Goal: Information Seeking & Learning: Check status

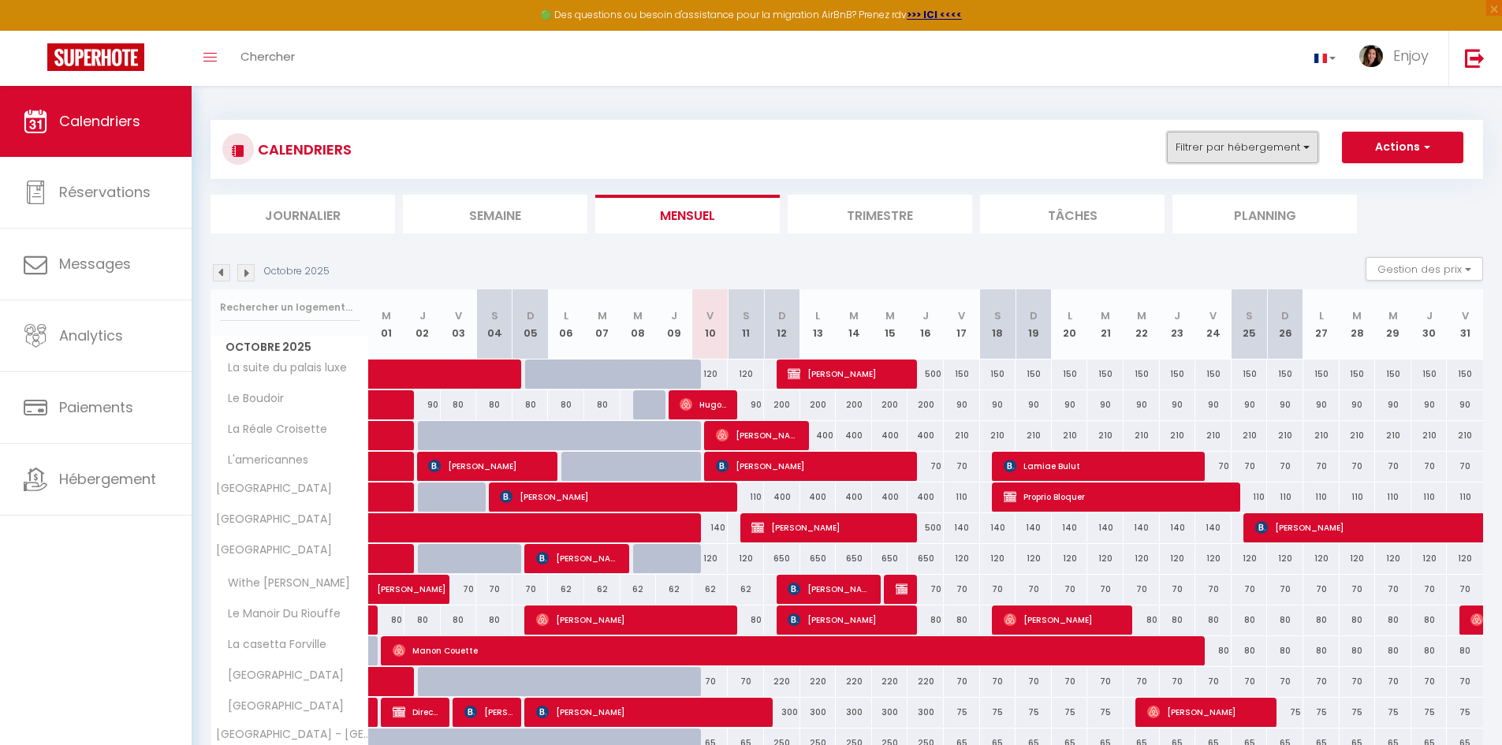
click at [1238, 155] on button "Filtrer par hébergement" at bounding box center [1242, 148] width 151 height 32
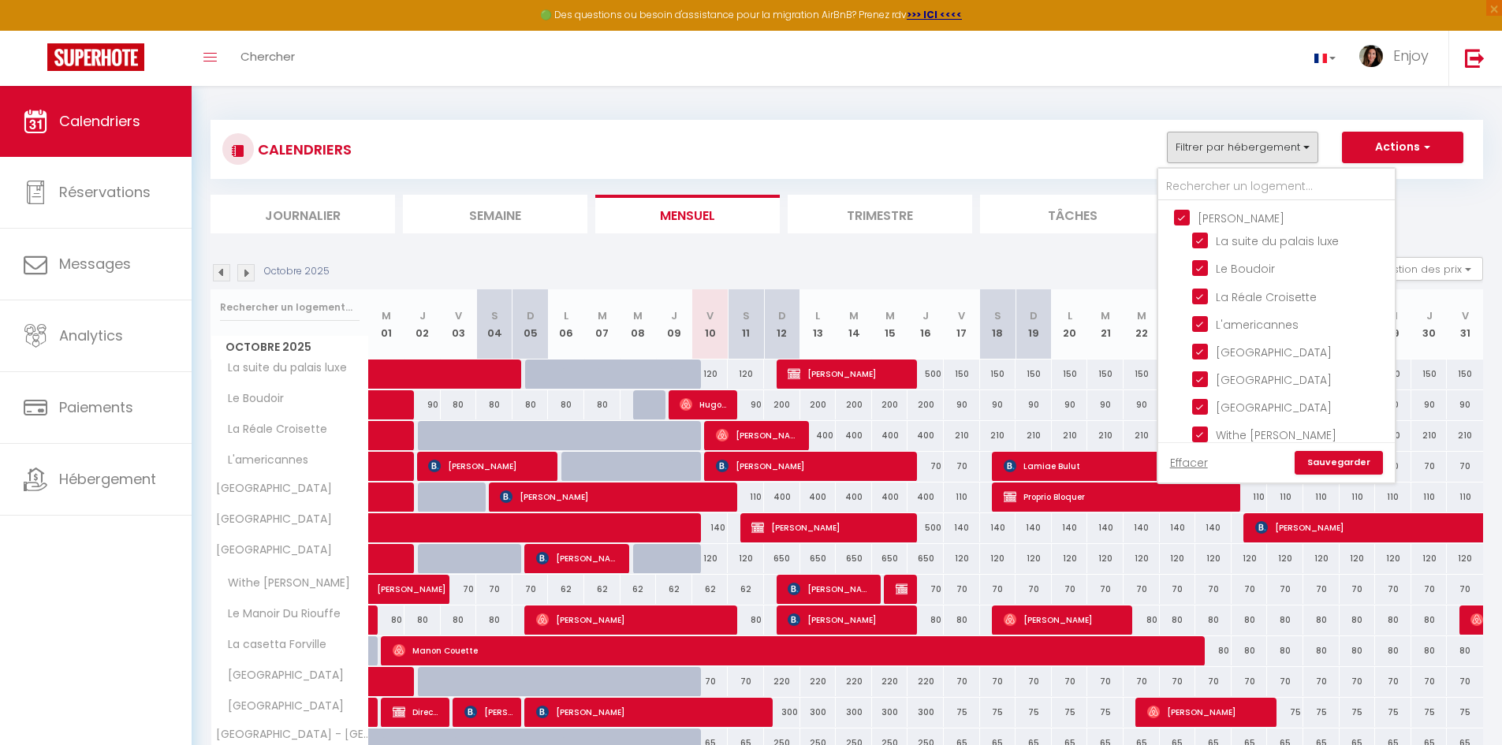
click at [1180, 220] on input "[PERSON_NAME]" at bounding box center [1292, 217] width 237 height 16
checkbox input "false"
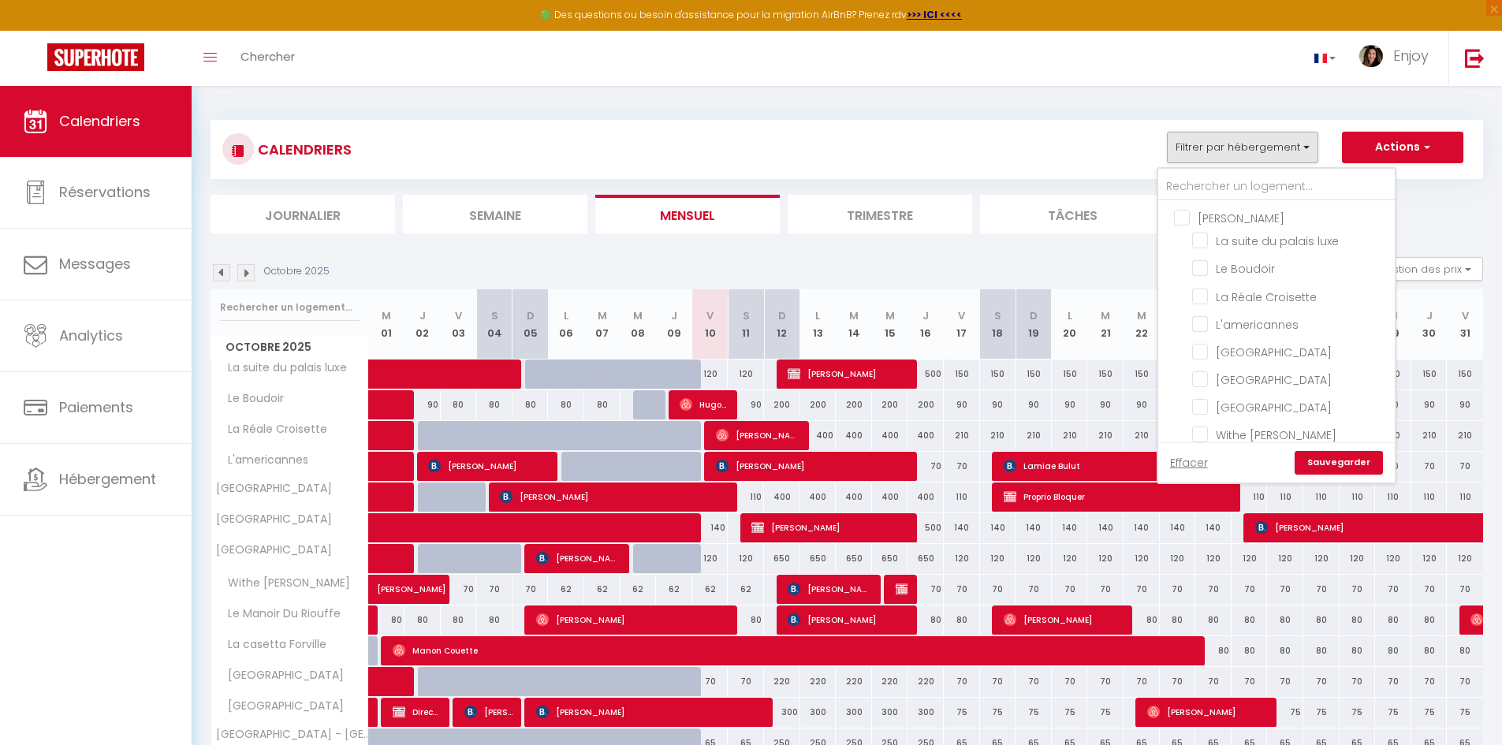
checkbox input "false"
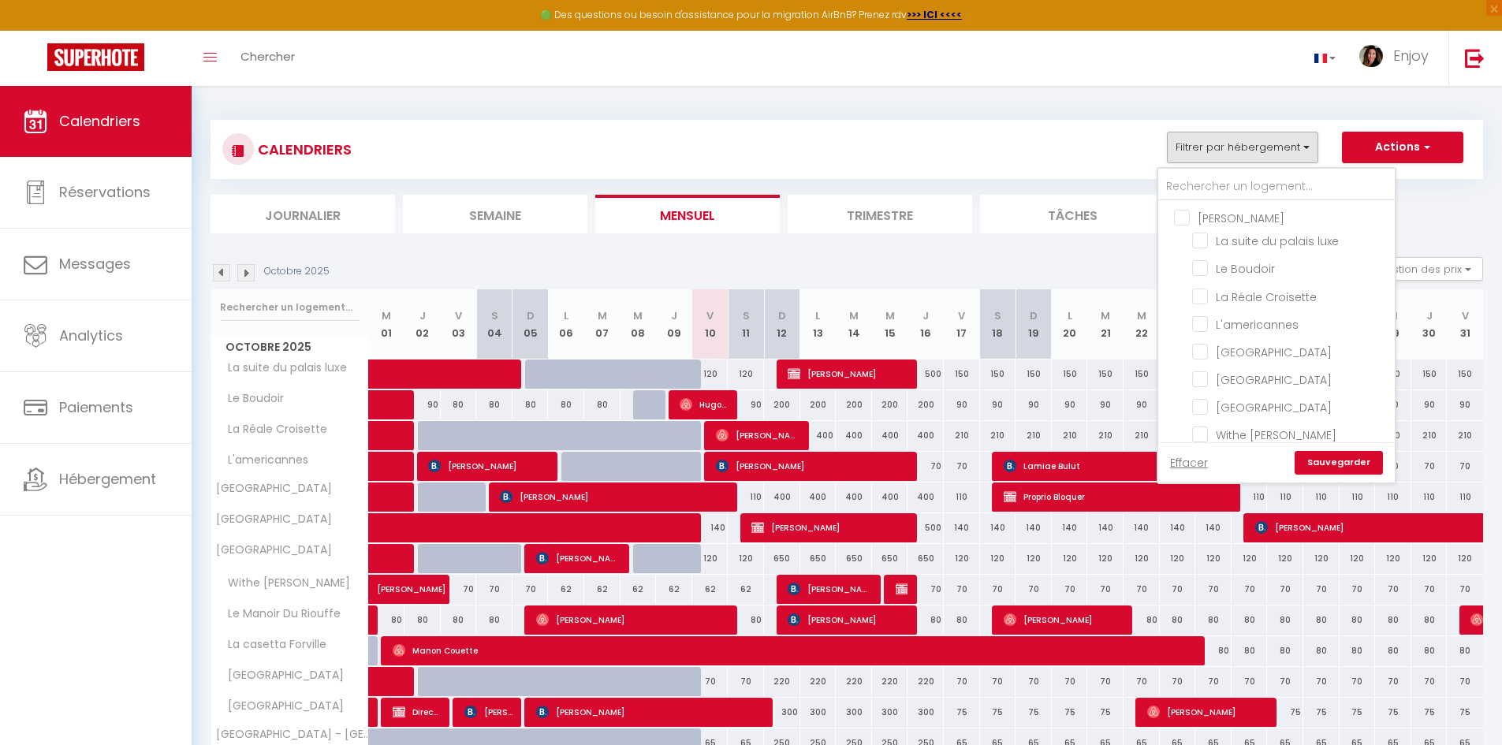
checkbox input "false"
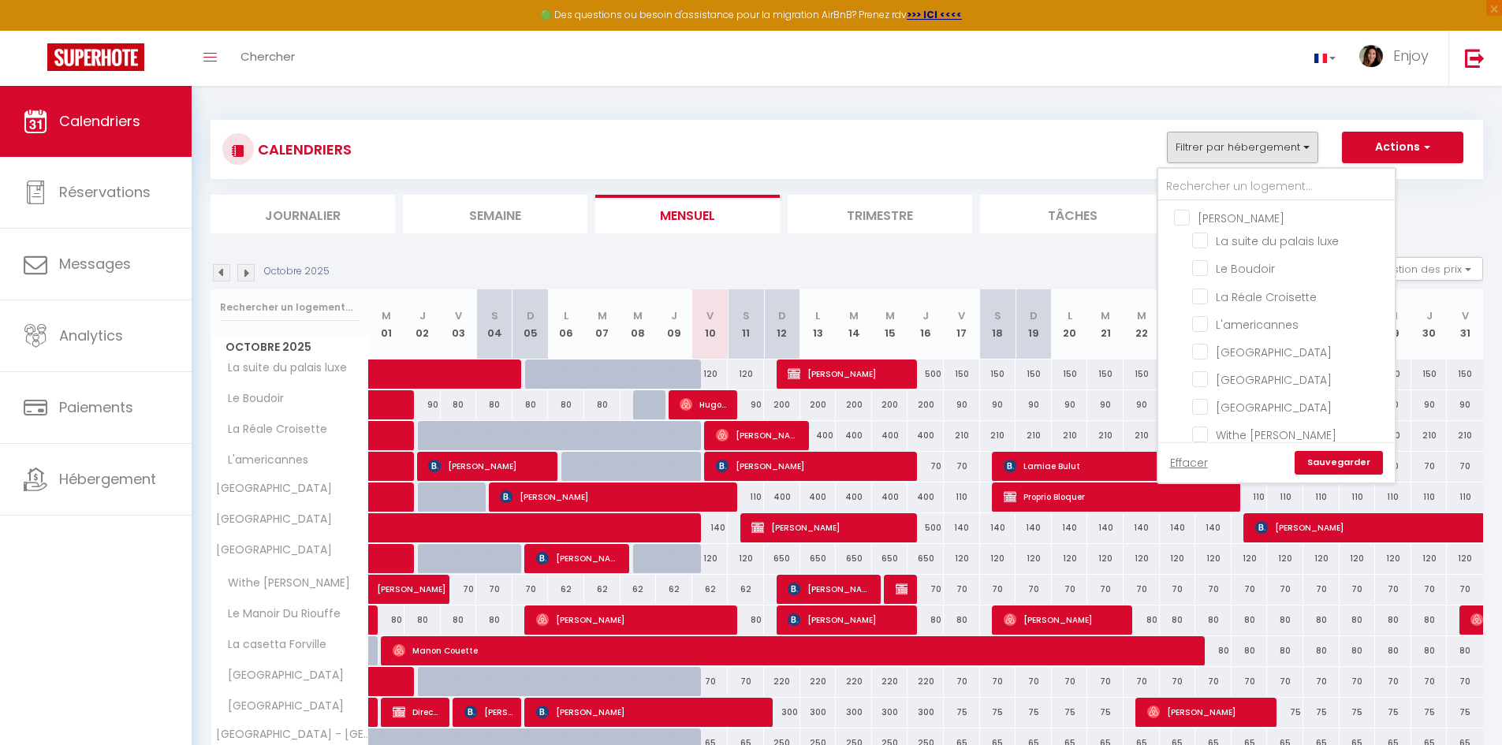
checkbox input "false"
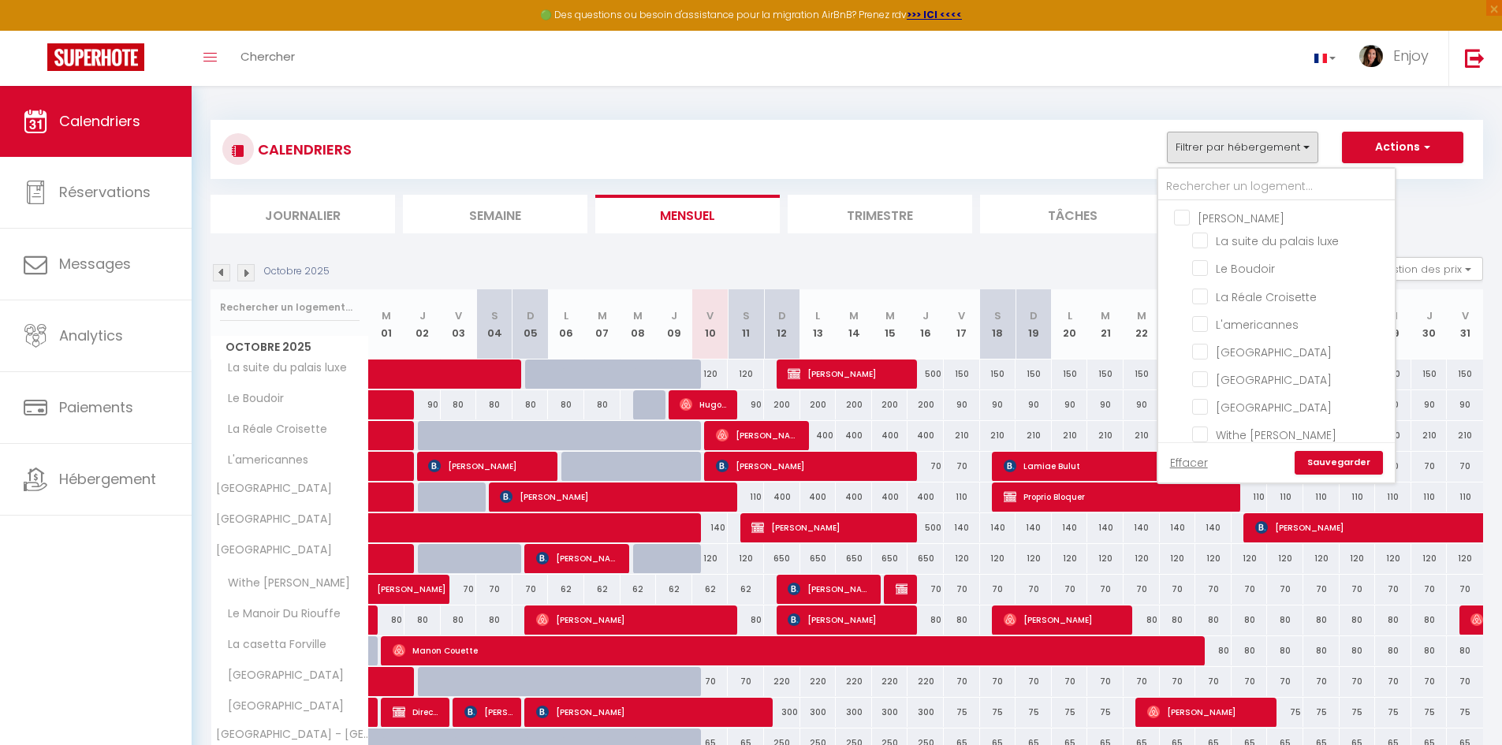
checkbox input "false"
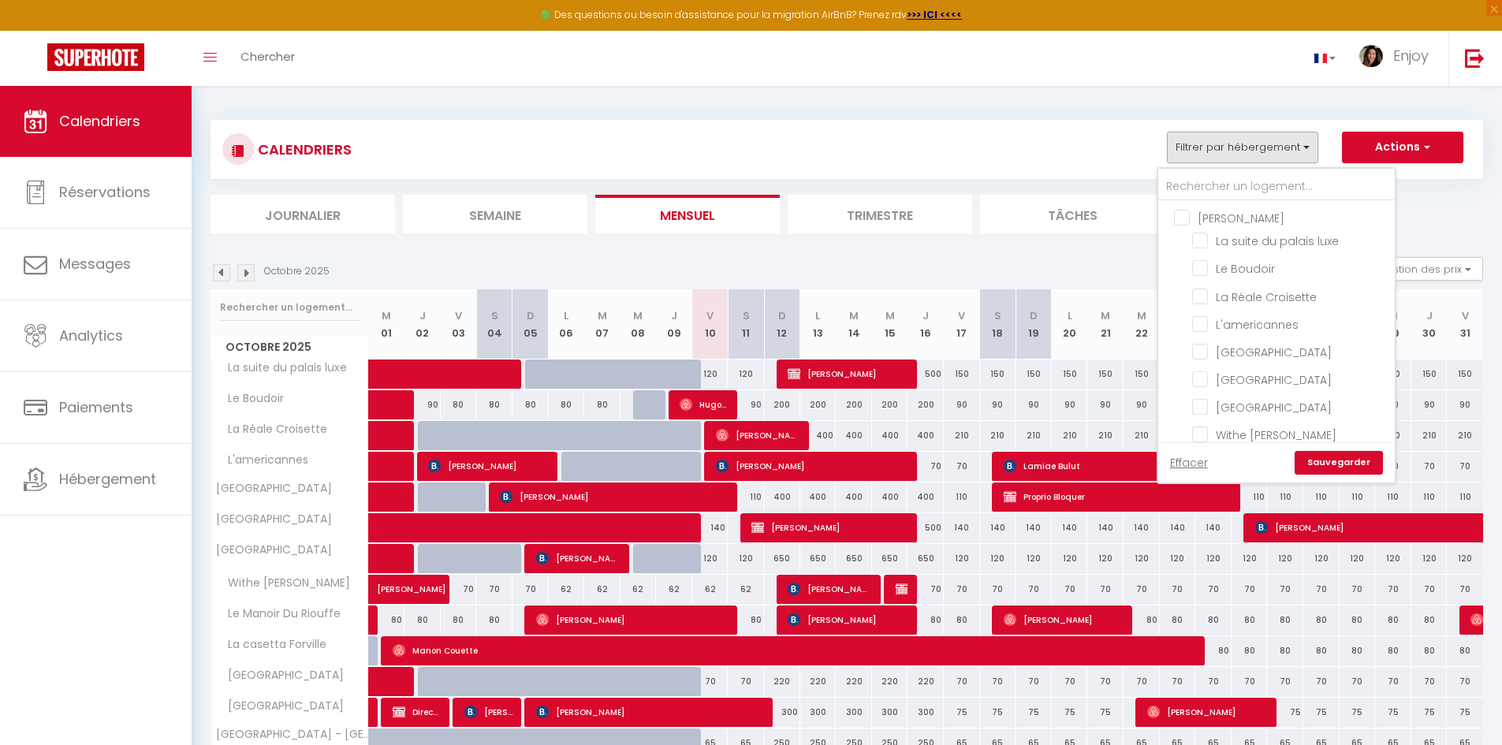
checkbox input "false"
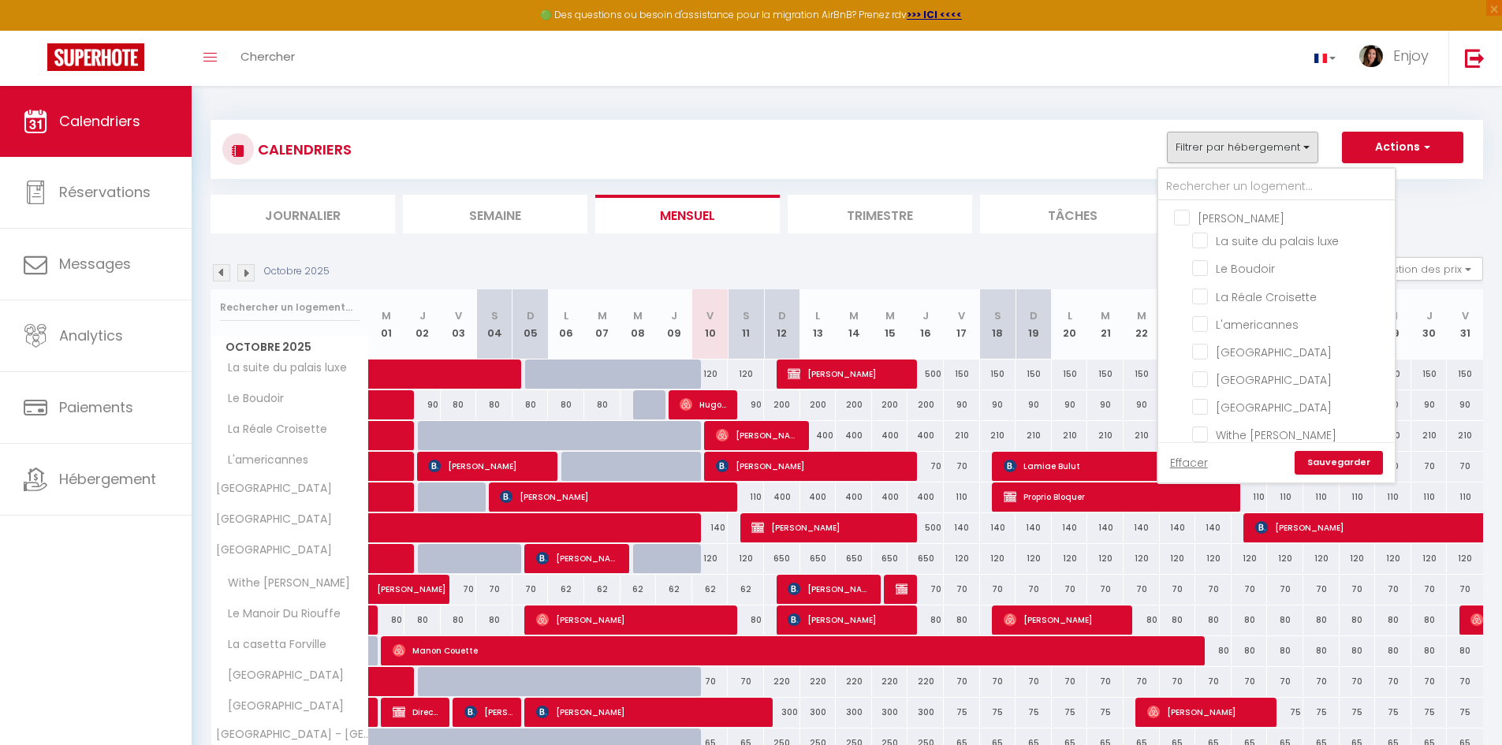
checkbox input "false"
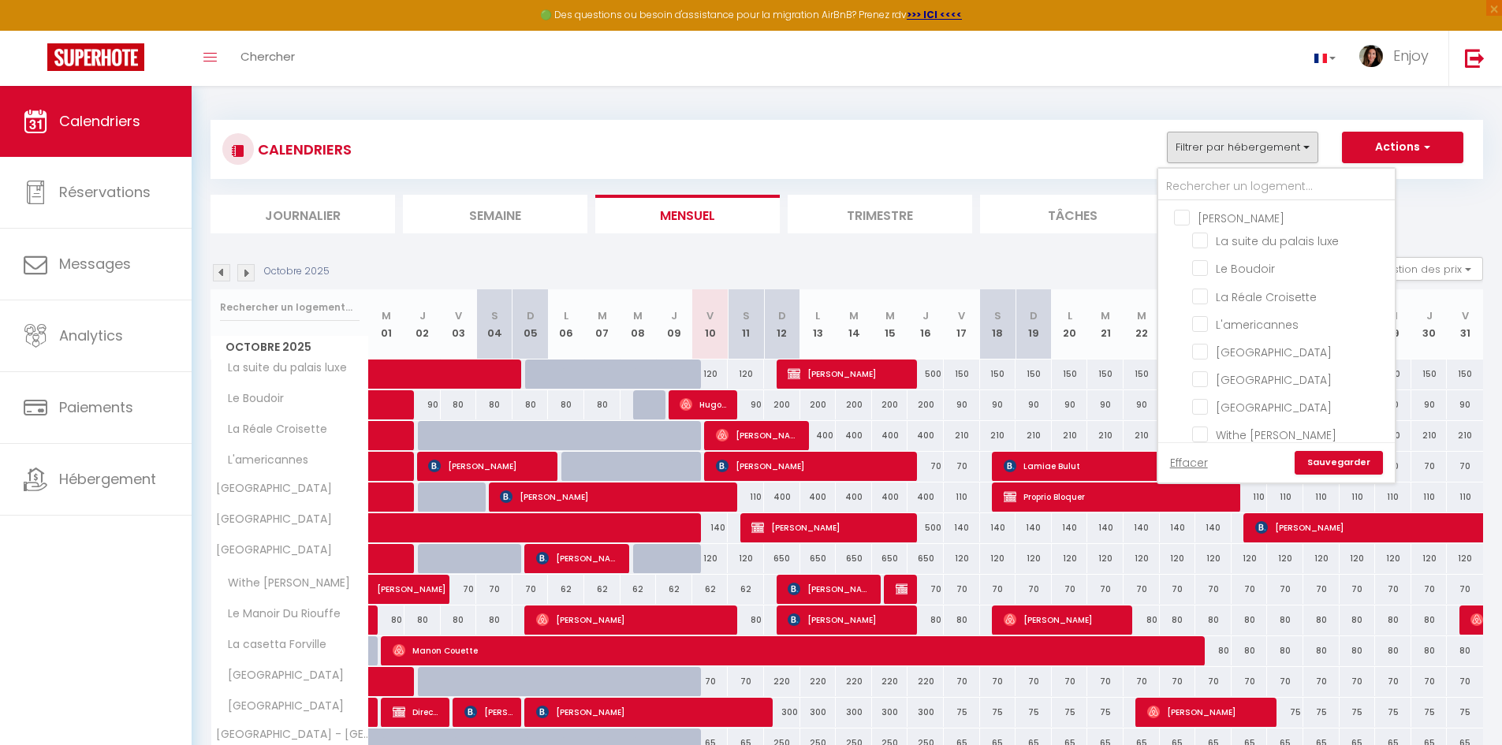
checkbox input "false"
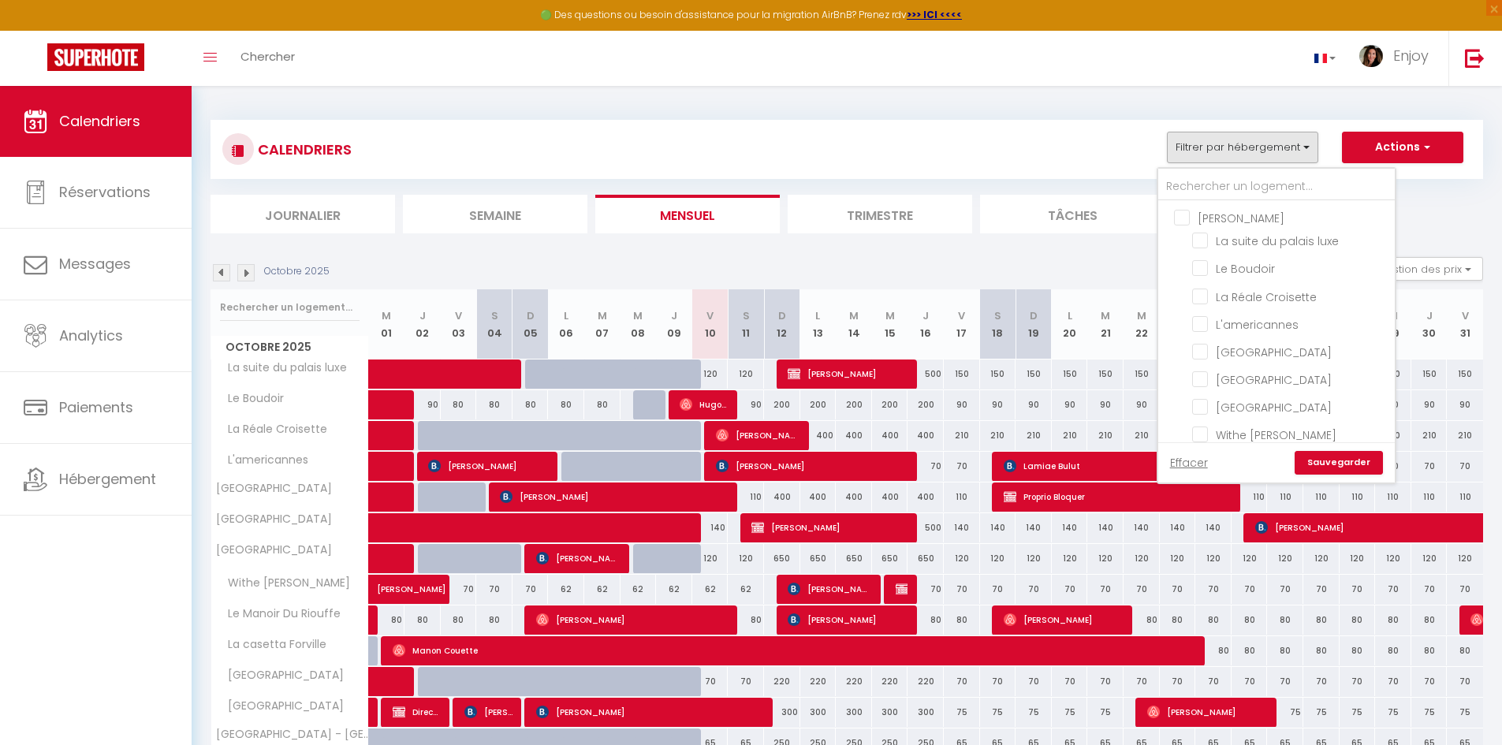
checkbox input "false"
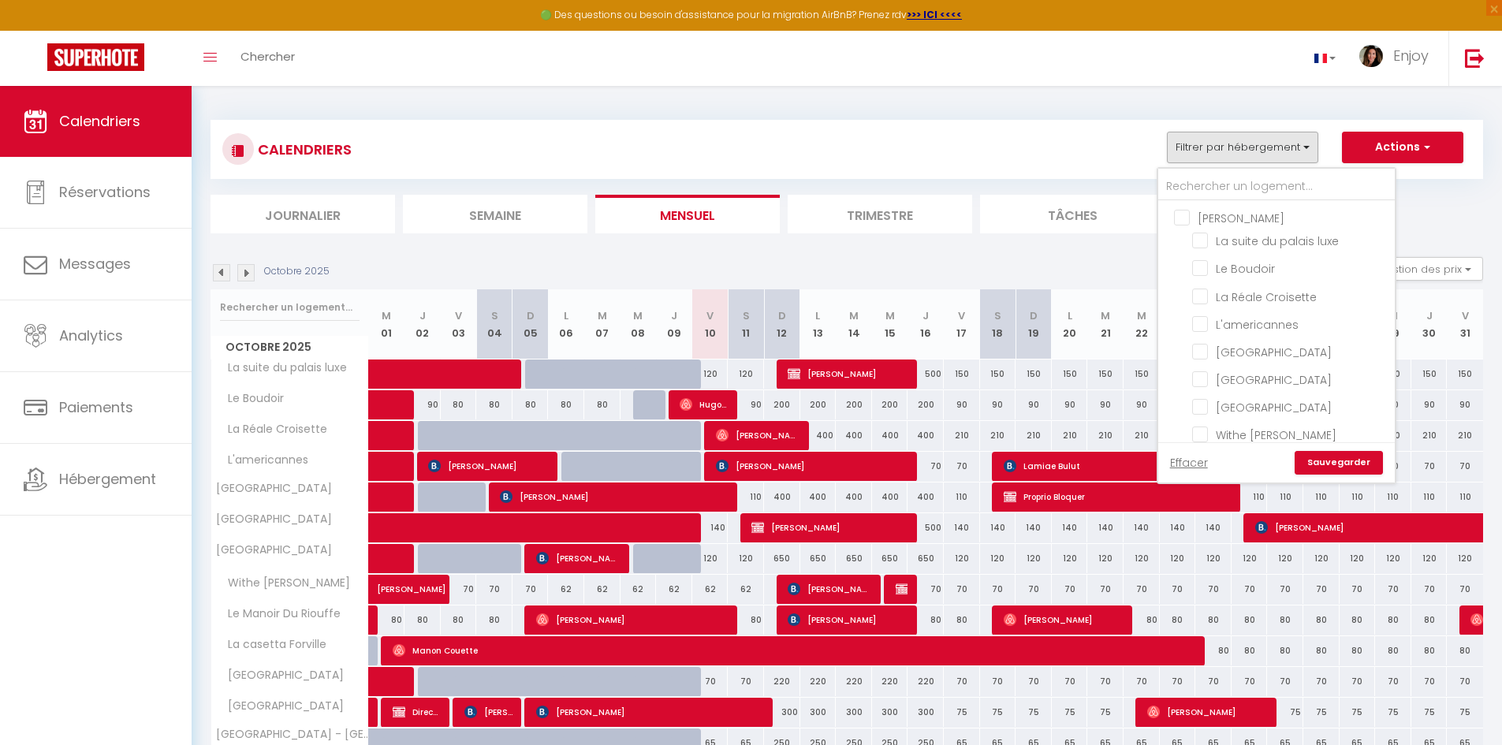
checkbox input "false"
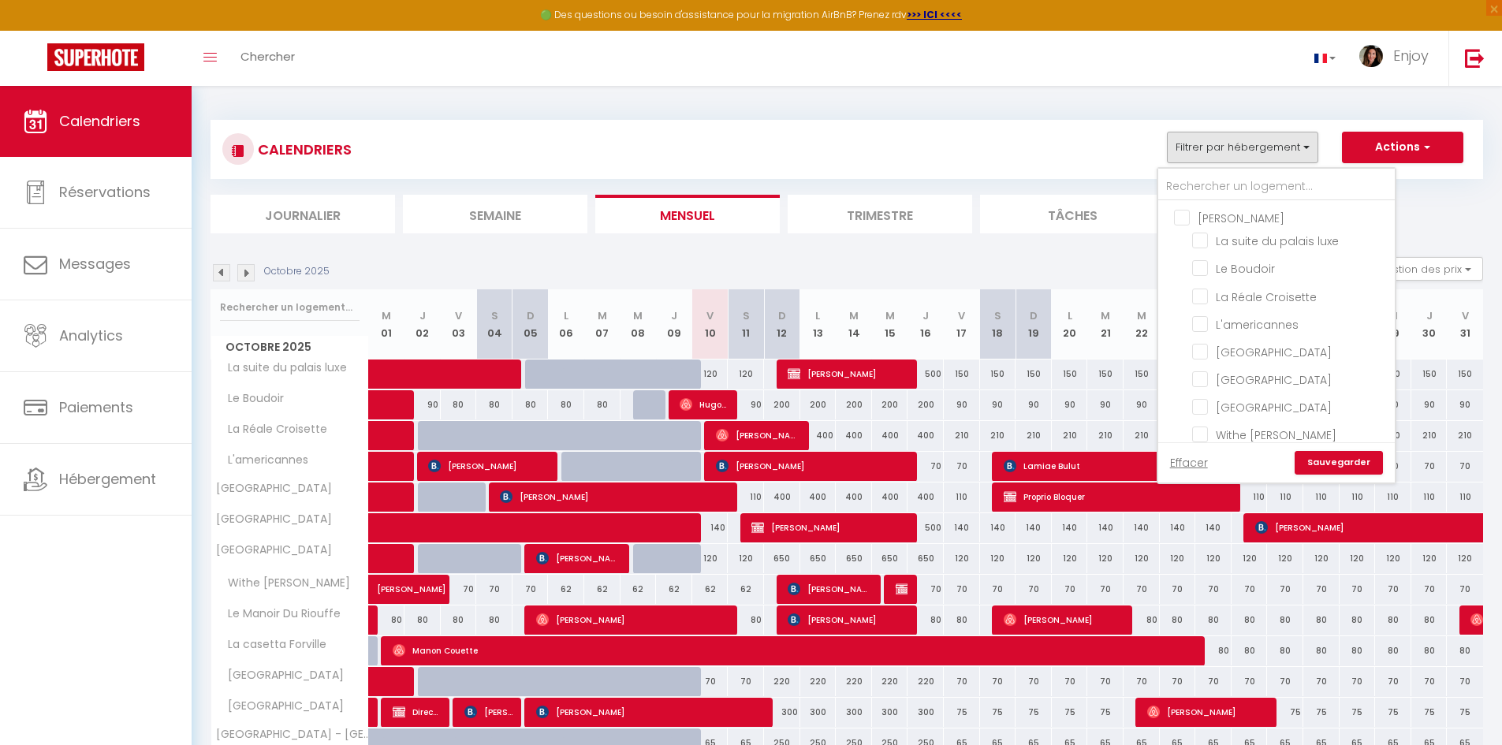
checkbox input "false"
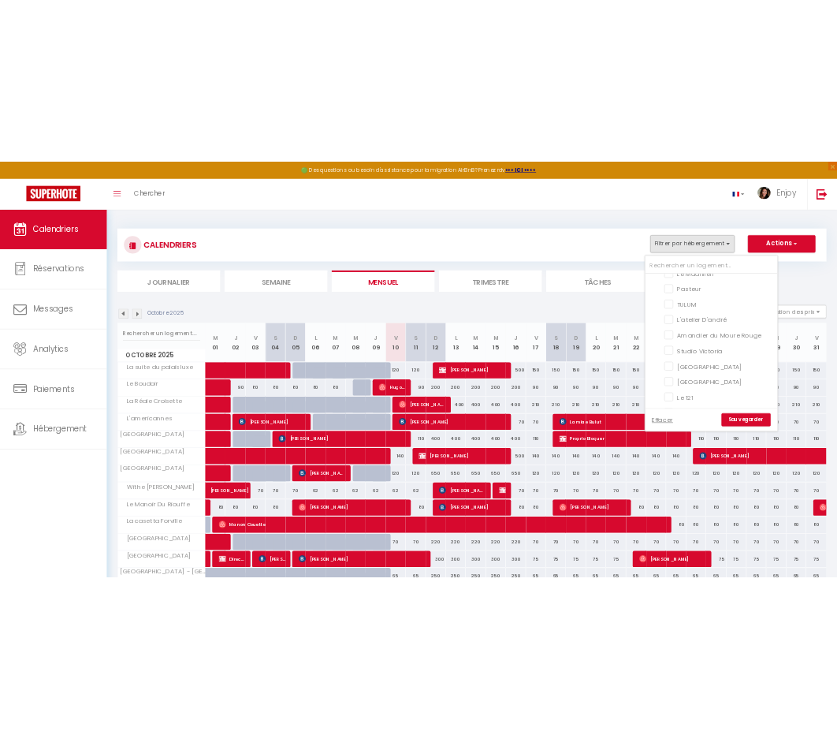
scroll to position [237, 0]
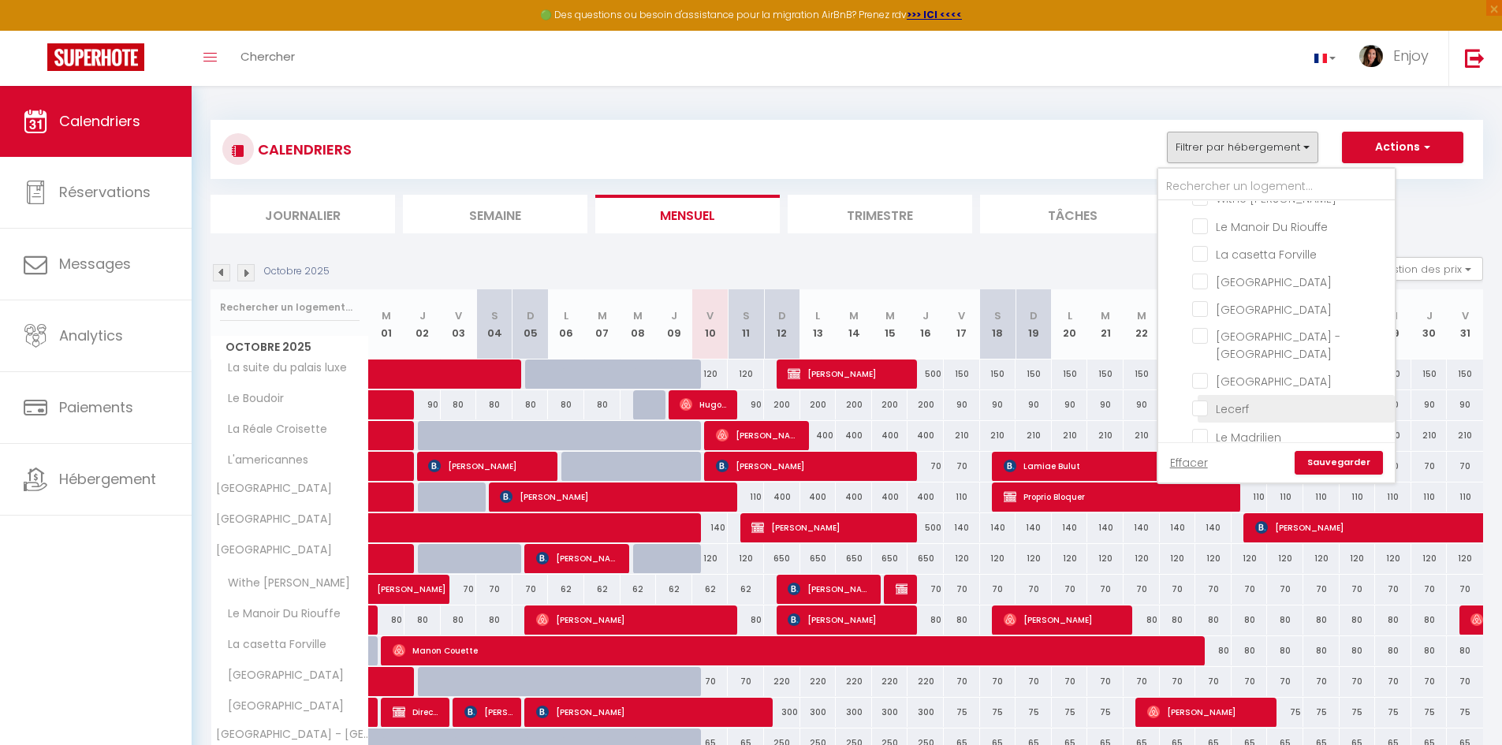
click at [1202, 233] on input "Le Manoir Du Riouffe" at bounding box center [1290, 225] width 197 height 16
checkbox input "true"
click at [1200, 261] on input "La casetta Forville" at bounding box center [1290, 253] width 197 height 16
checkbox input "true"
click at [1203, 205] on input "Withe [PERSON_NAME]" at bounding box center [1290, 197] width 197 height 16
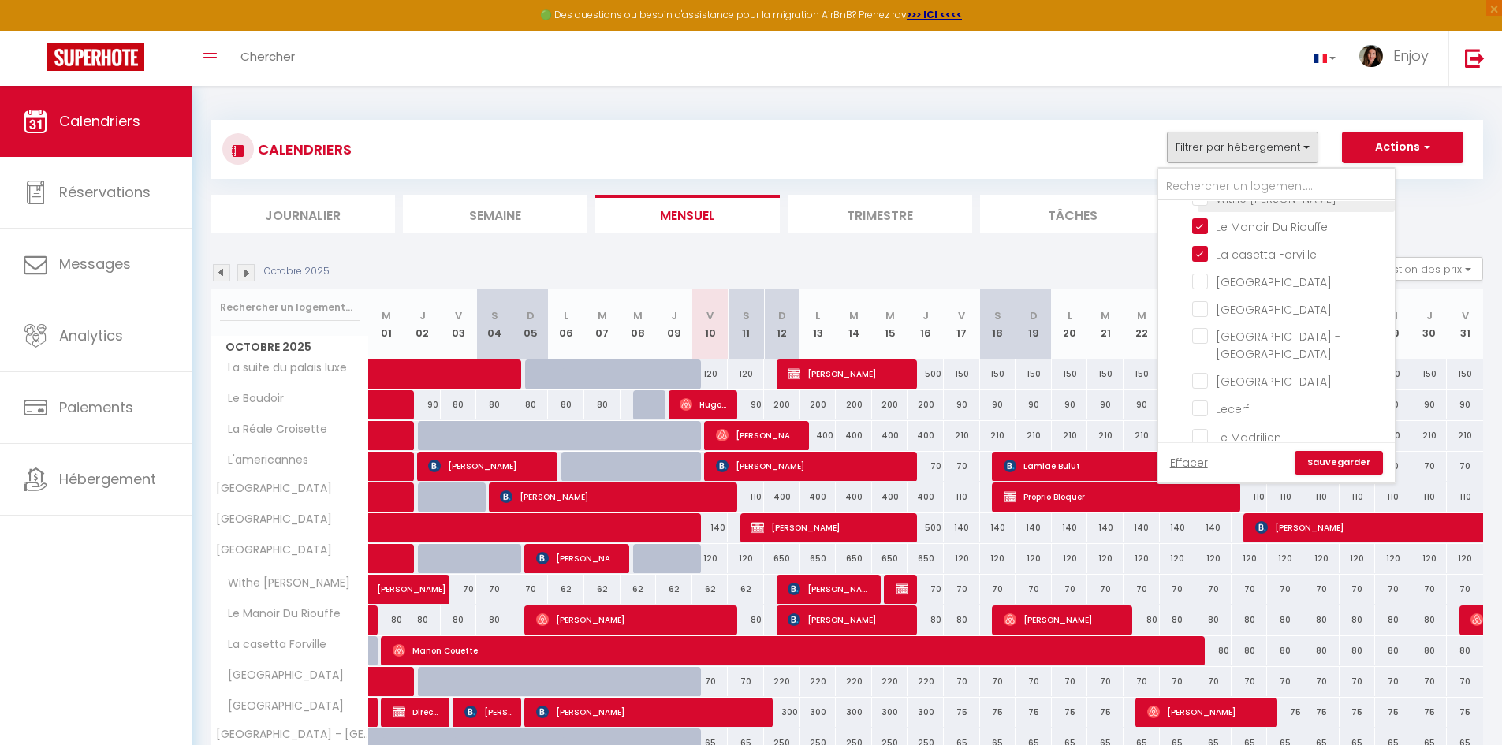
checkbox input "true"
click at [1326, 463] on link "Sauvegarder" at bounding box center [1338, 463] width 88 height 24
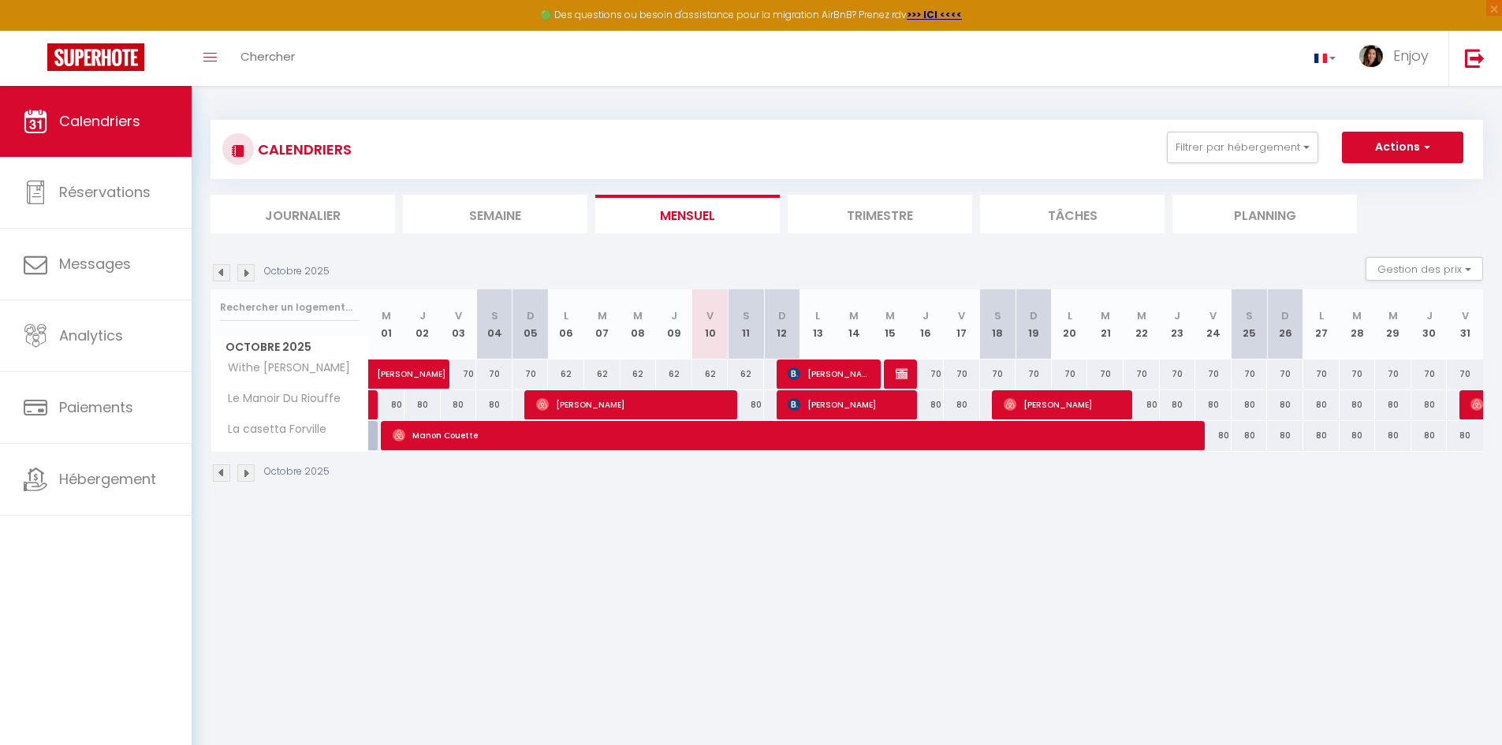
click at [222, 277] on img at bounding box center [221, 272] width 17 height 17
select select "0"
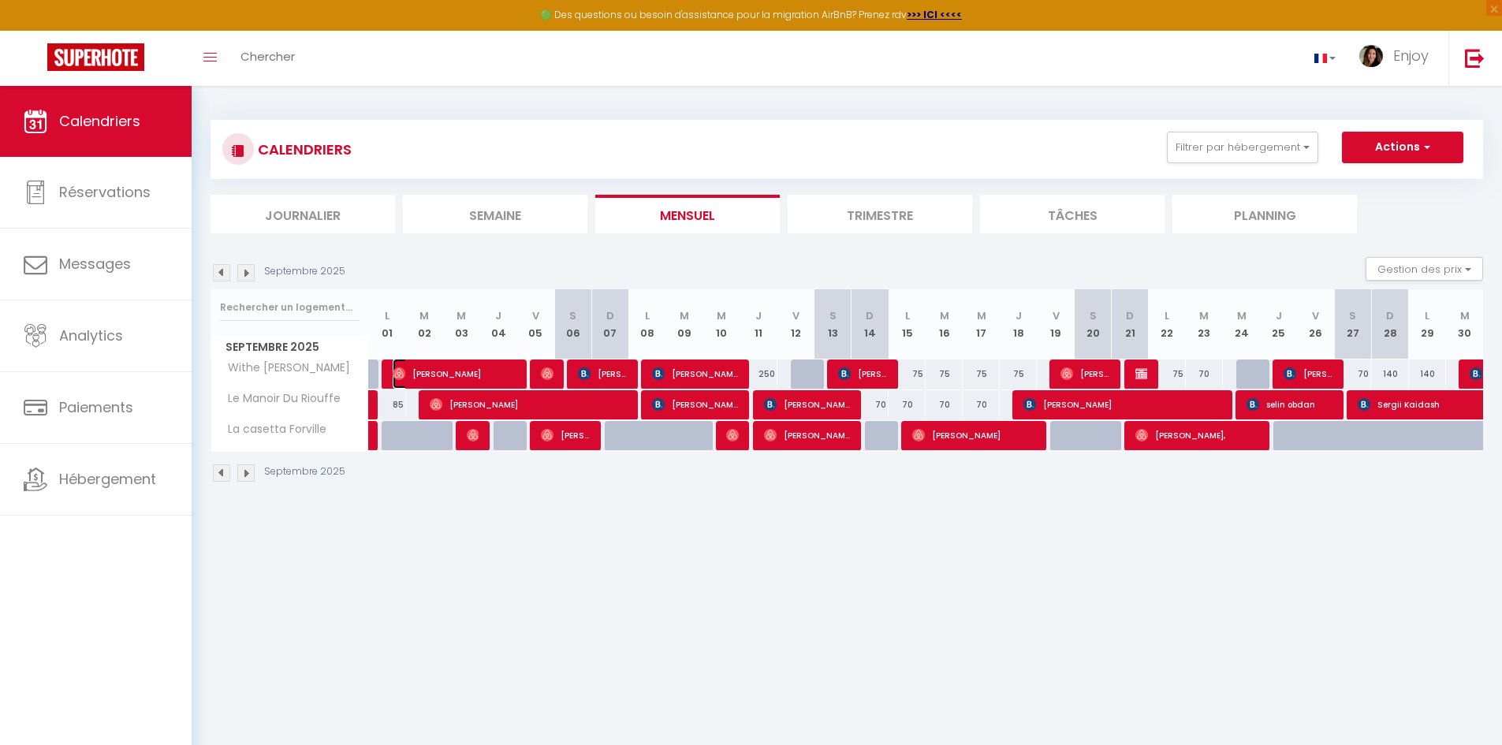
click at [484, 371] on span "[PERSON_NAME]" at bounding box center [455, 374] width 124 height 30
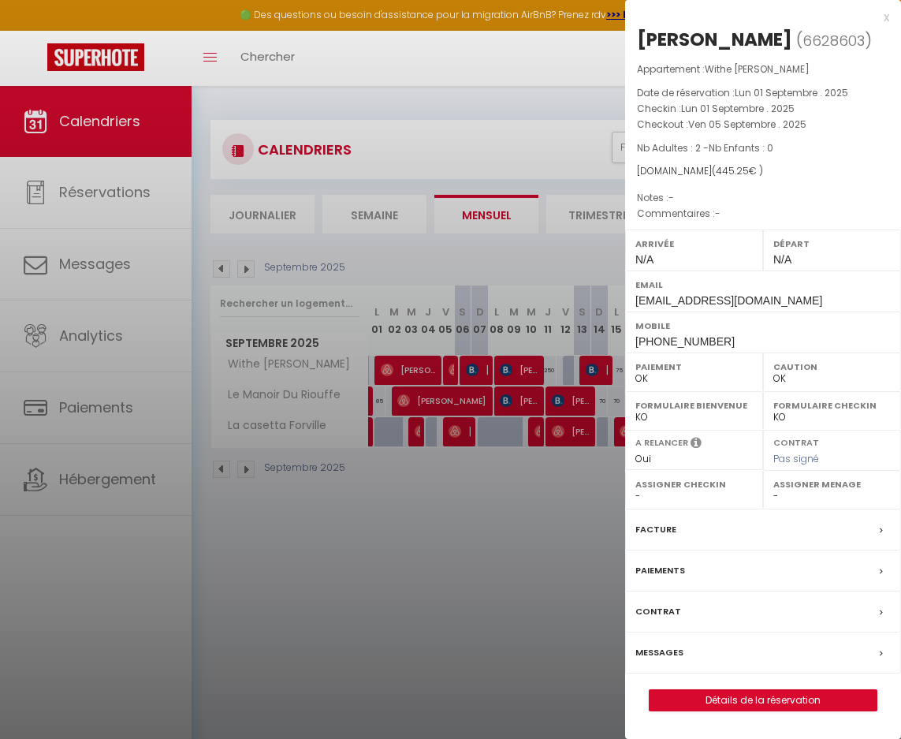
click at [448, 367] on div at bounding box center [450, 369] width 901 height 739
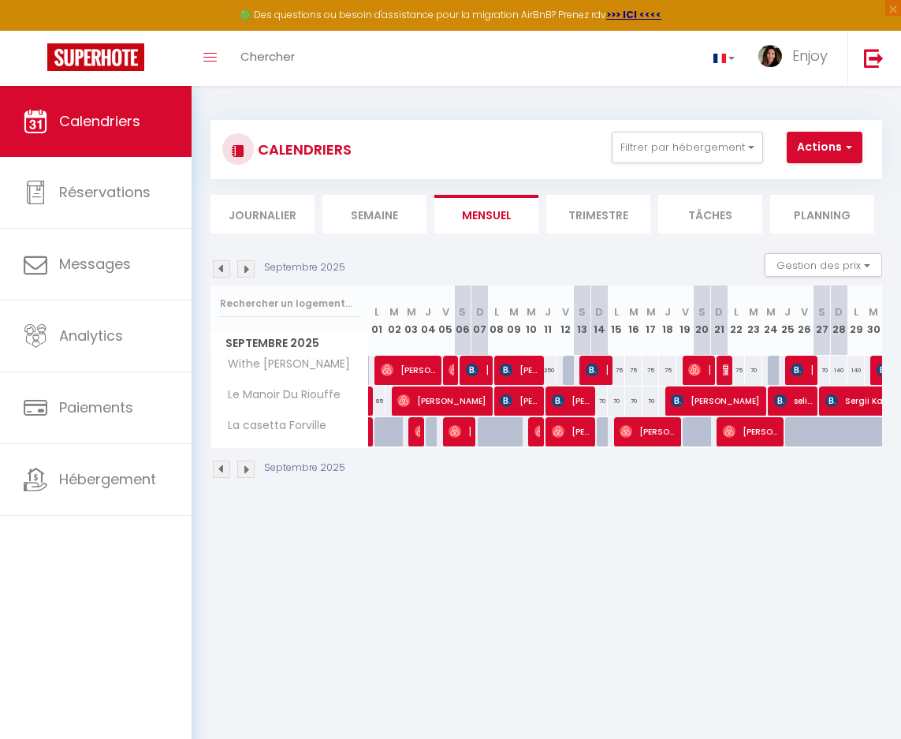
click at [448, 367] on body "🟢 Des questions ou besoin d'assistance pour la migration AirBnB? Prenez rdv >>>…" at bounding box center [450, 455] width 901 height 739
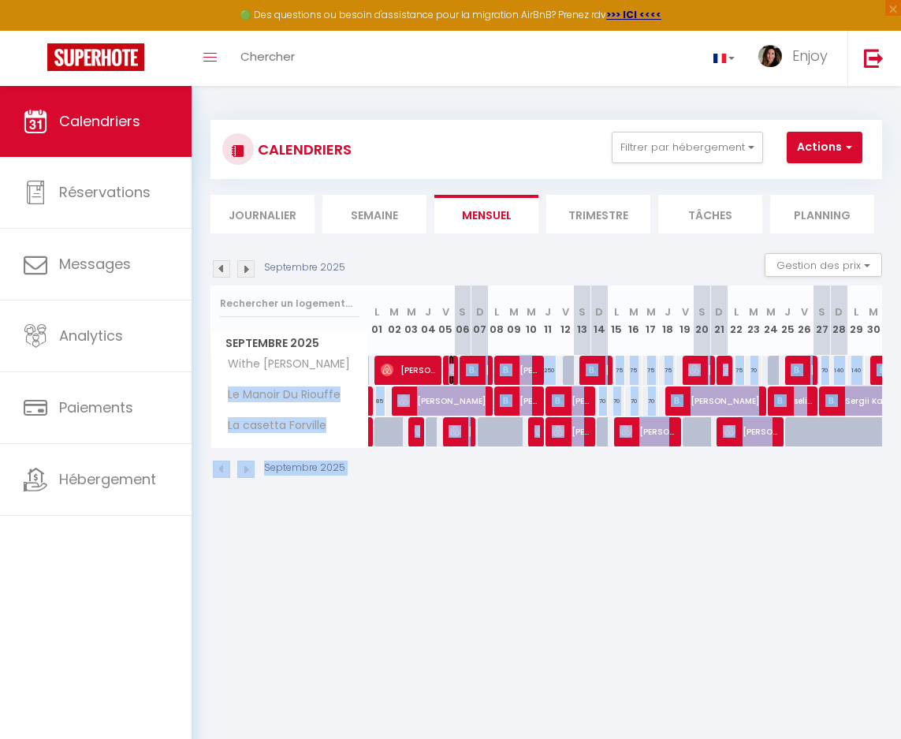
click at [453, 371] on img at bounding box center [455, 369] width 13 height 13
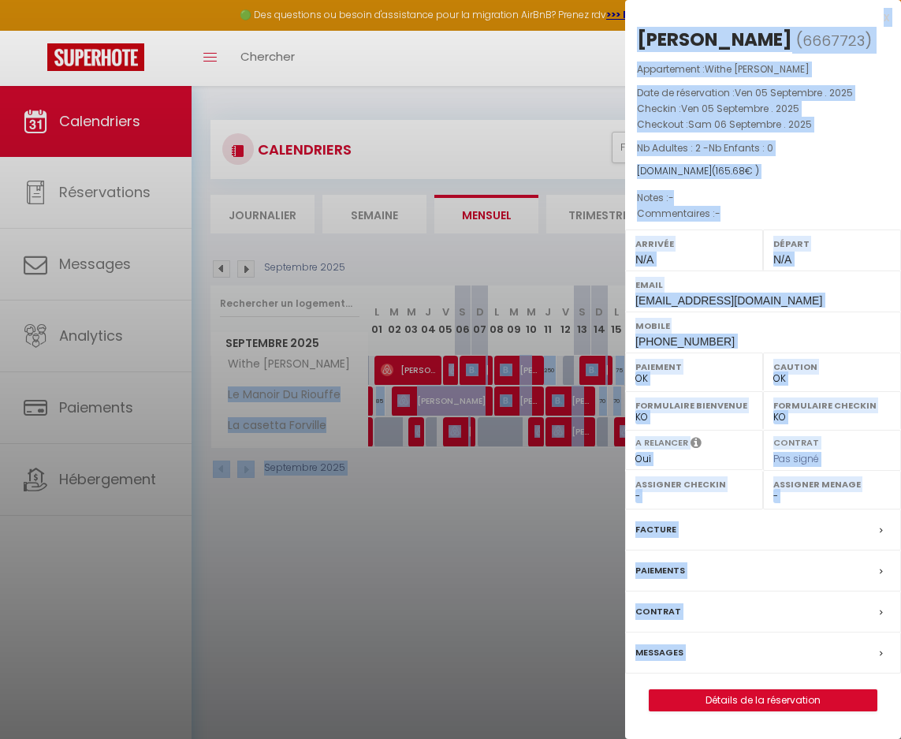
click at [480, 367] on div at bounding box center [450, 369] width 901 height 739
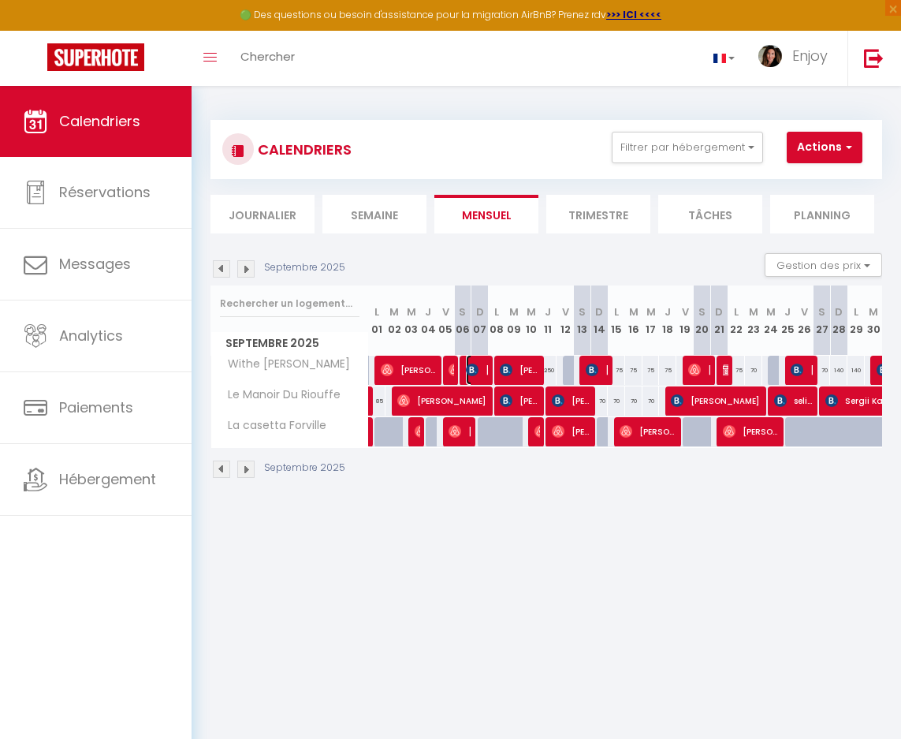
click at [477, 367] on span "[PERSON_NAME]" at bounding box center [477, 370] width 22 height 30
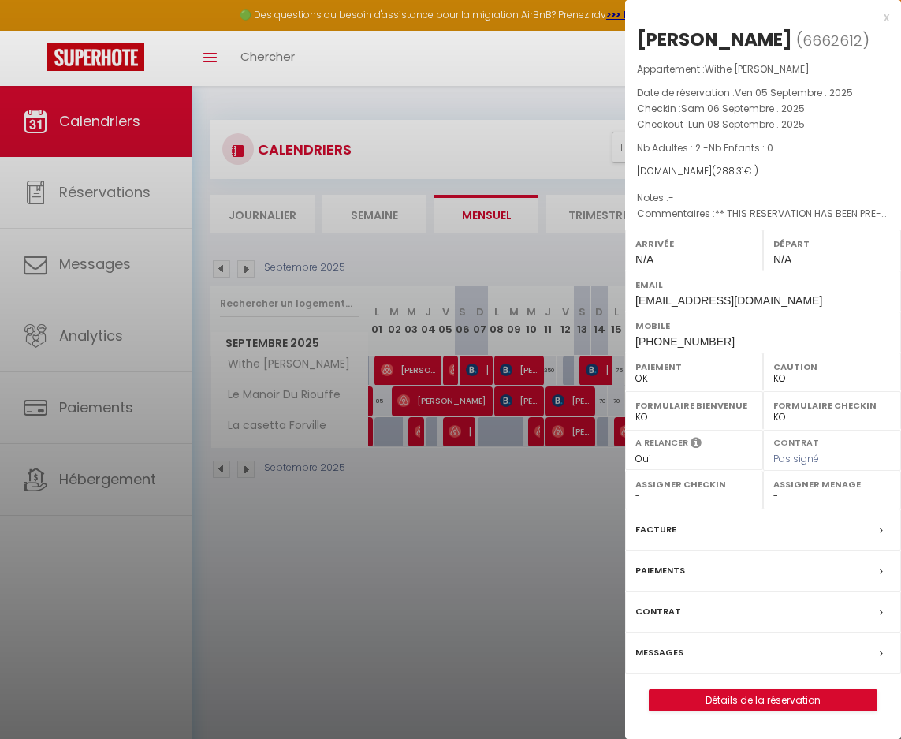
click at [515, 374] on div at bounding box center [450, 369] width 901 height 739
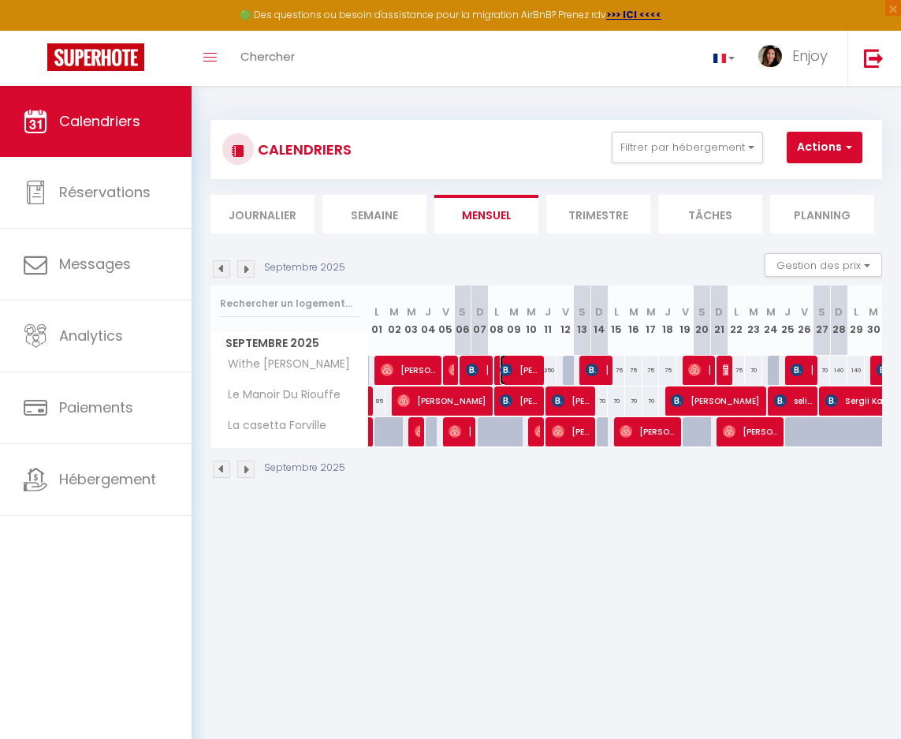
click at [519, 370] on span "[PERSON_NAME]" at bounding box center [519, 370] width 39 height 30
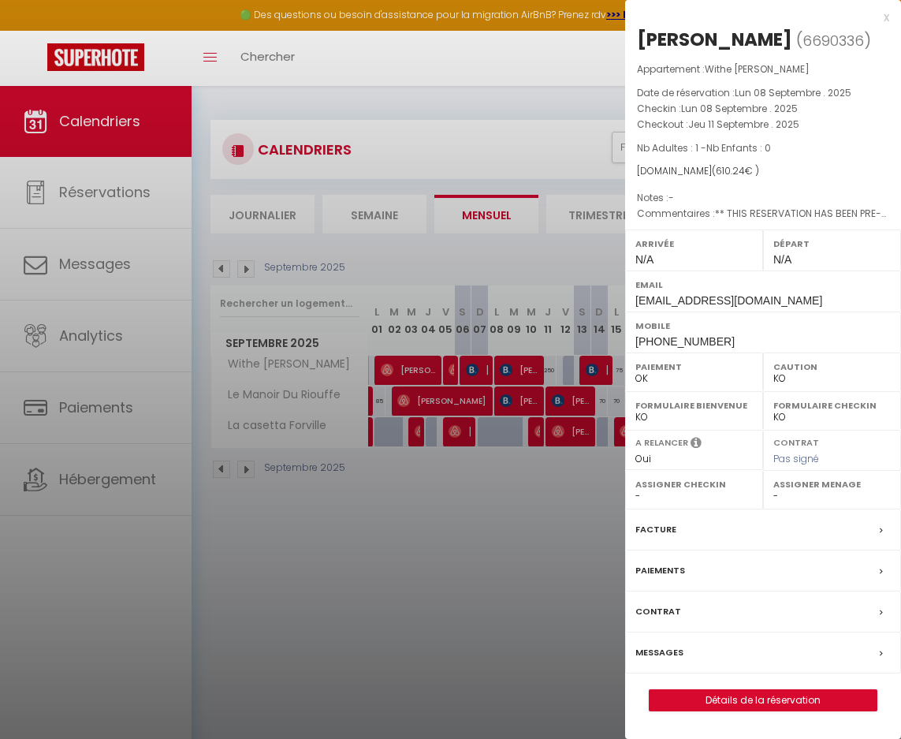
click at [593, 367] on div at bounding box center [450, 369] width 901 height 739
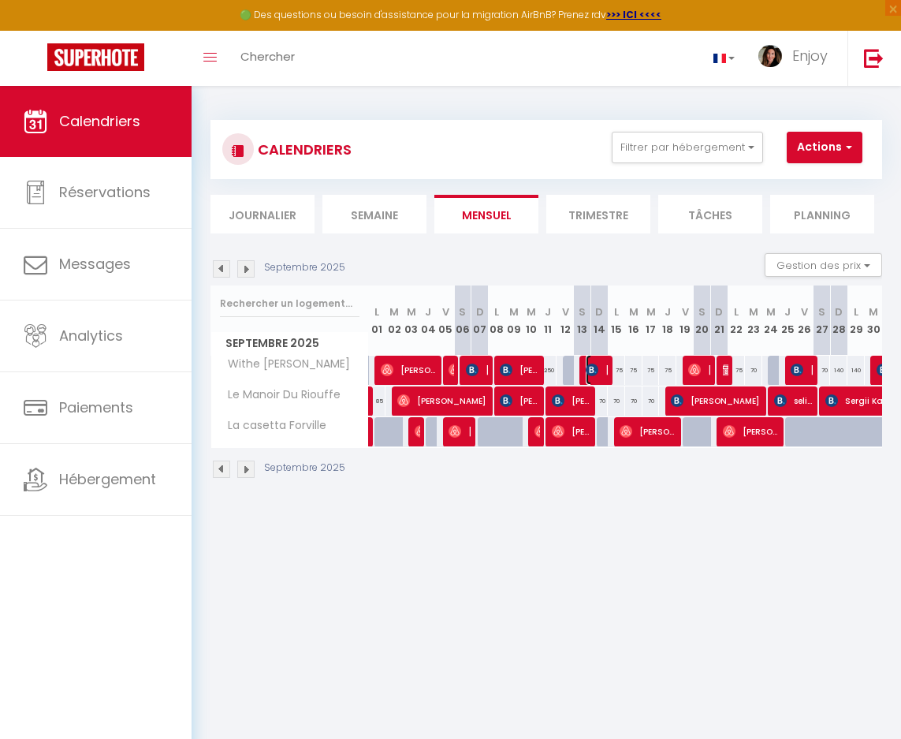
click at [593, 367] on img at bounding box center [592, 369] width 13 height 13
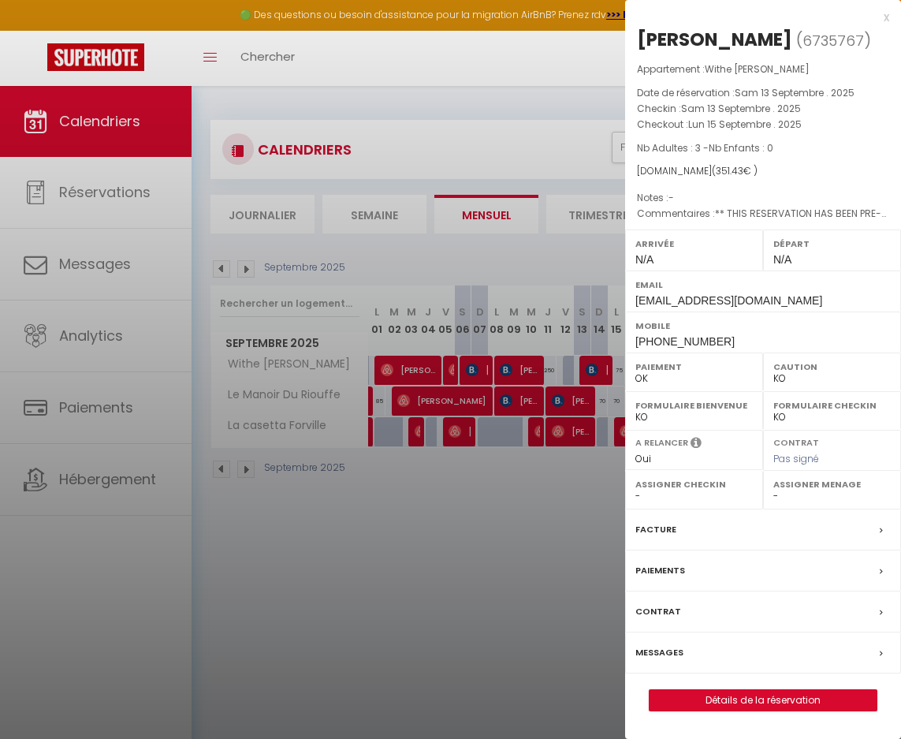
click at [590, 371] on div at bounding box center [450, 369] width 901 height 739
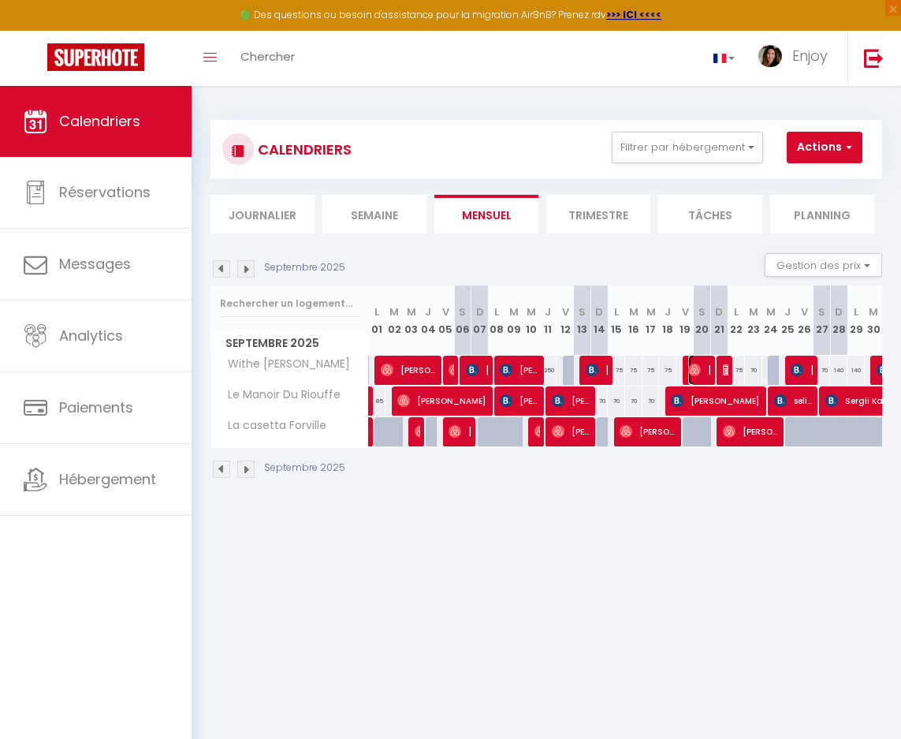
click at [692, 368] on img at bounding box center [694, 369] width 13 height 13
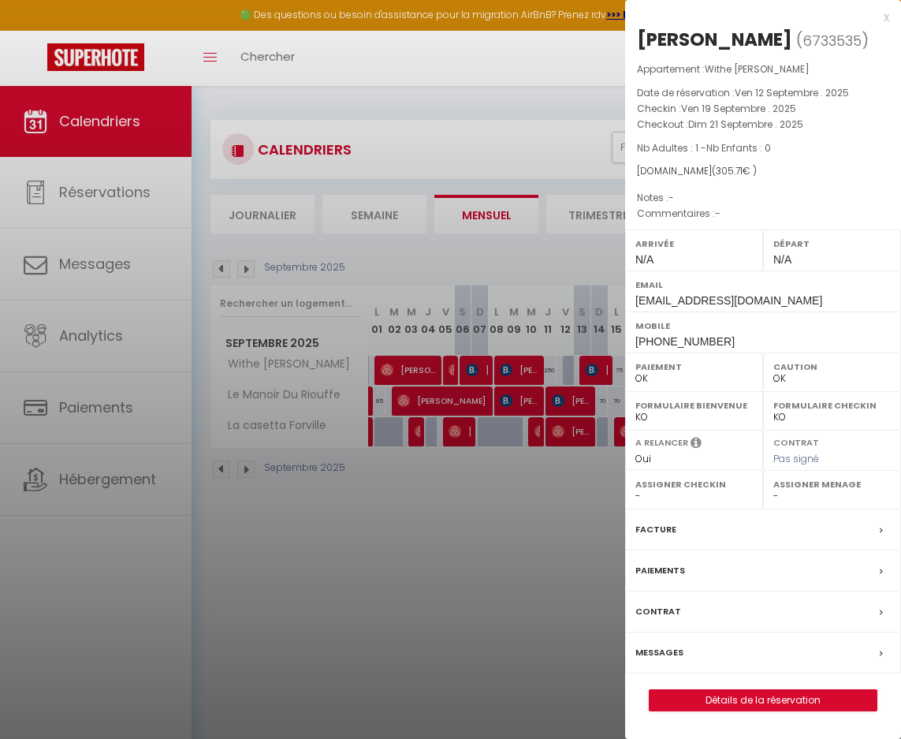
click at [702, 502] on select "- Enjoy Riviera [PERSON_NAME] Equipe ménage [PERSON_NAME] [PERSON_NAME] [PERSON…" at bounding box center [693, 496] width 117 height 14
click at [572, 540] on div at bounding box center [450, 369] width 901 height 739
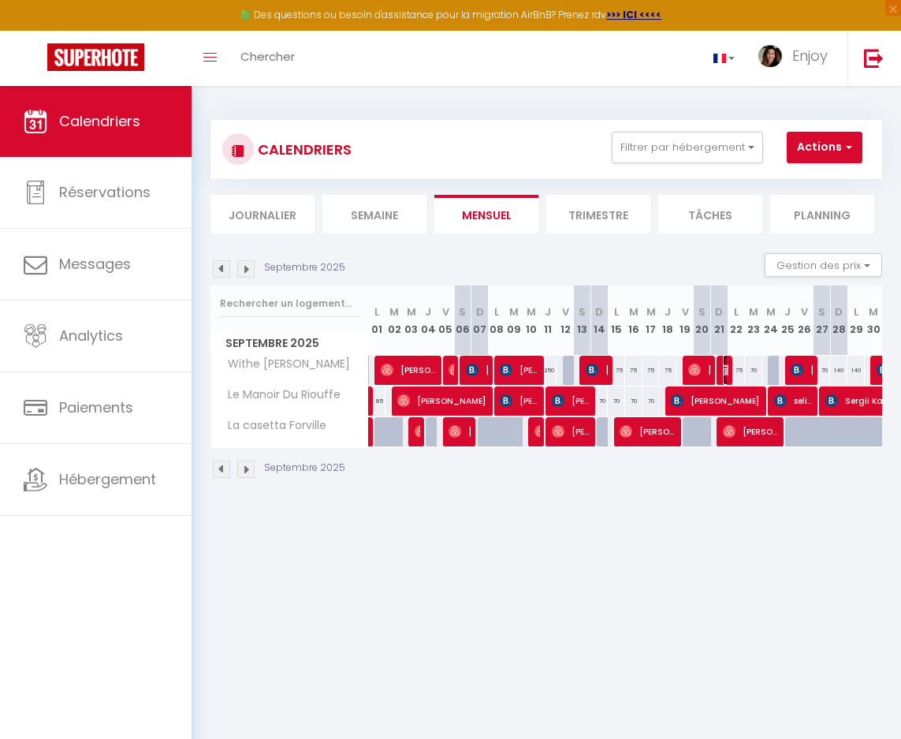
click at [723, 371] on img at bounding box center [729, 369] width 13 height 13
select select "KO"
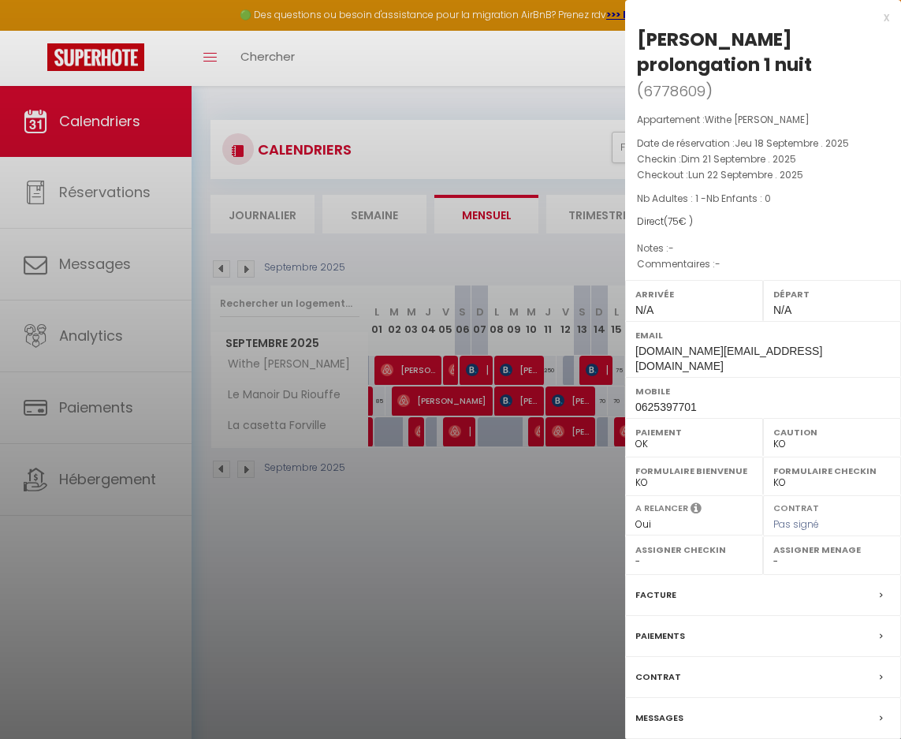
click at [621, 505] on div at bounding box center [450, 369] width 901 height 739
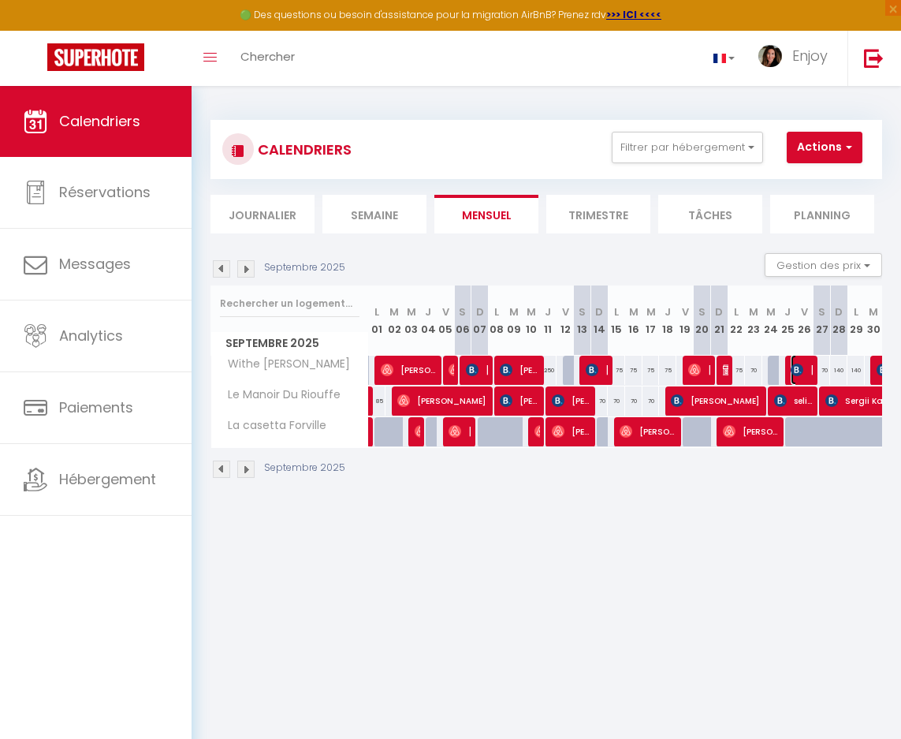
click at [791, 373] on img at bounding box center [797, 369] width 13 height 13
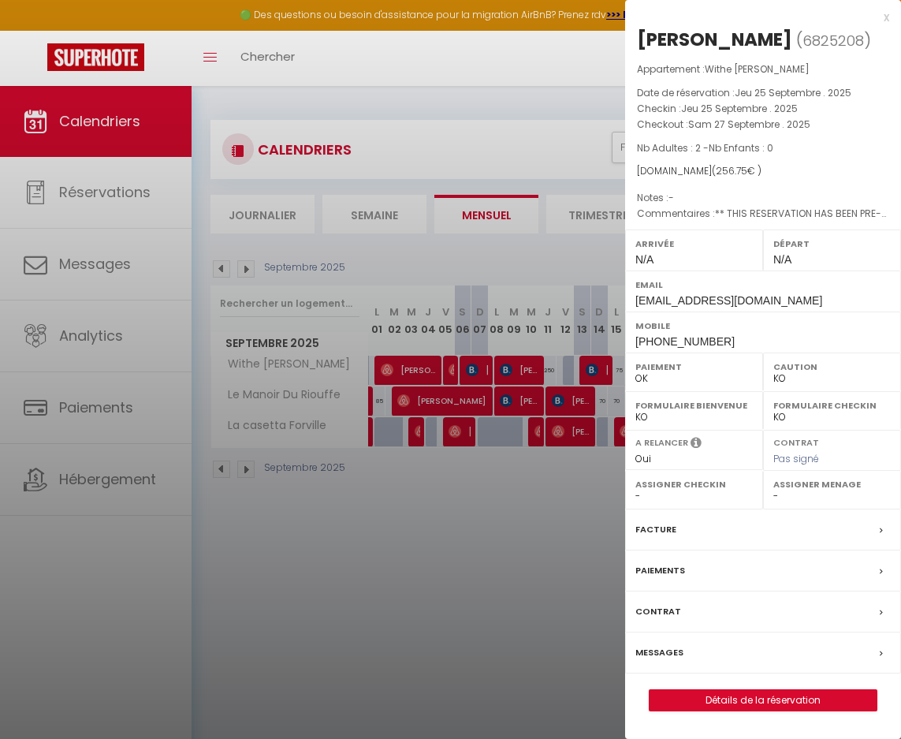
click at [464, 600] on div at bounding box center [450, 369] width 901 height 739
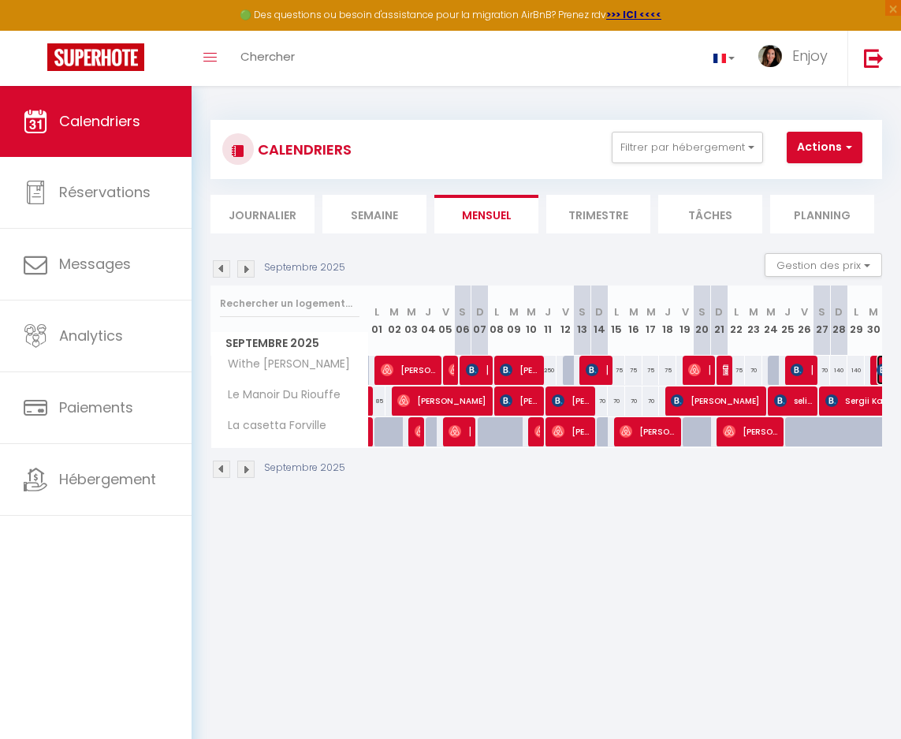
click at [877, 365] on img at bounding box center [883, 369] width 13 height 13
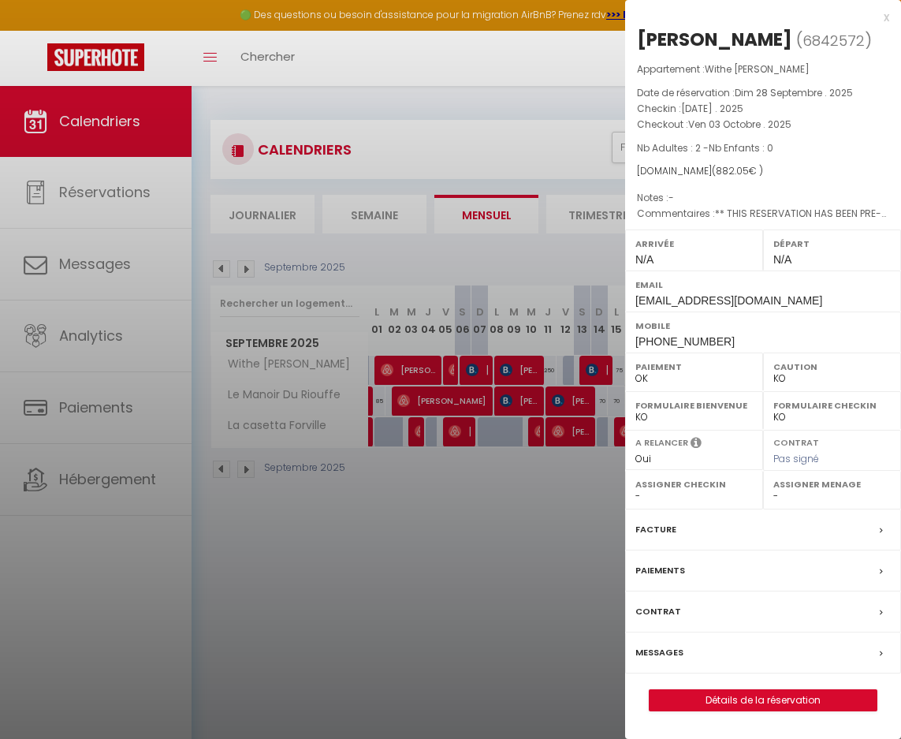
click at [505, 592] on div at bounding box center [450, 369] width 901 height 739
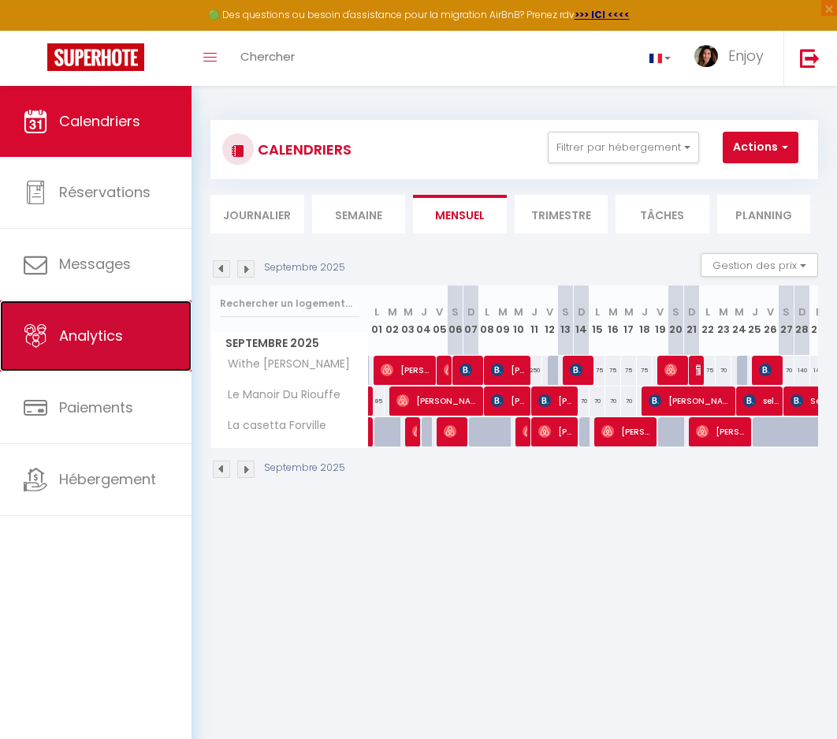
click at [105, 316] on link "Analytics" at bounding box center [96, 335] width 192 height 71
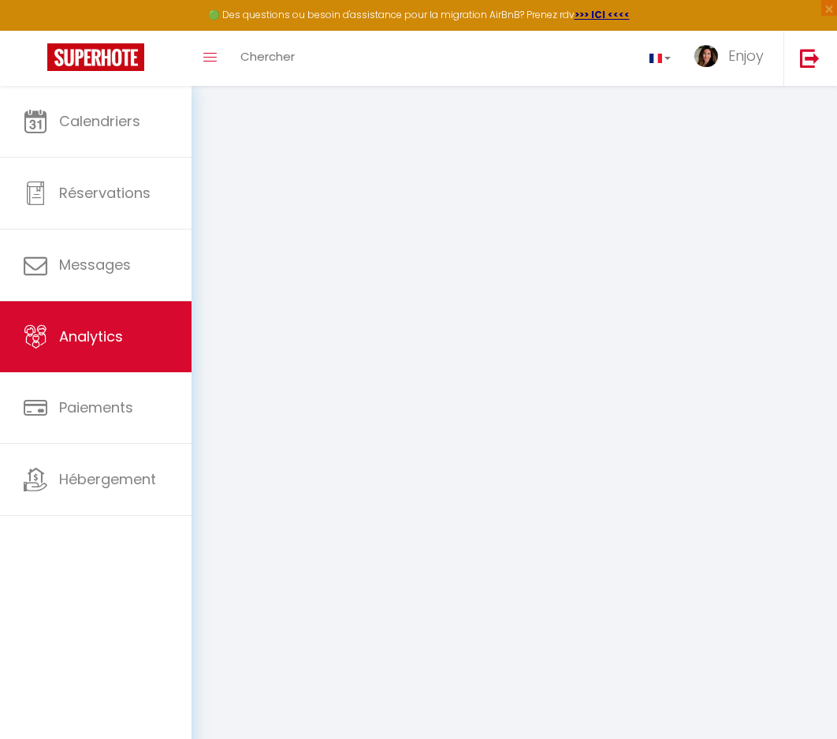
select select "2025"
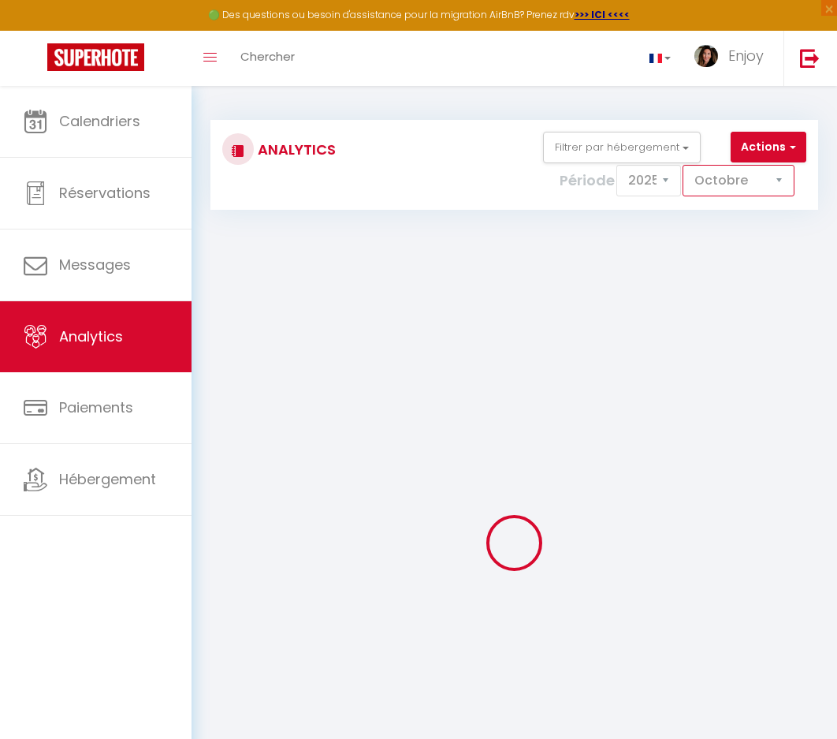
click at [753, 173] on select "[PERSON_NAME] Mars Avril Mai Juin Juillet Août Septembre Octobre Novembre Décem…" at bounding box center [739, 181] width 112 height 32
select select "9"
click at [683, 165] on select "[PERSON_NAME] Mars Avril Mai Juin Juillet Août Septembre Octobre Novembre Décem…" at bounding box center [739, 181] width 112 height 32
click at [625, 142] on button "Filtrer par hébergement" at bounding box center [622, 148] width 158 height 32
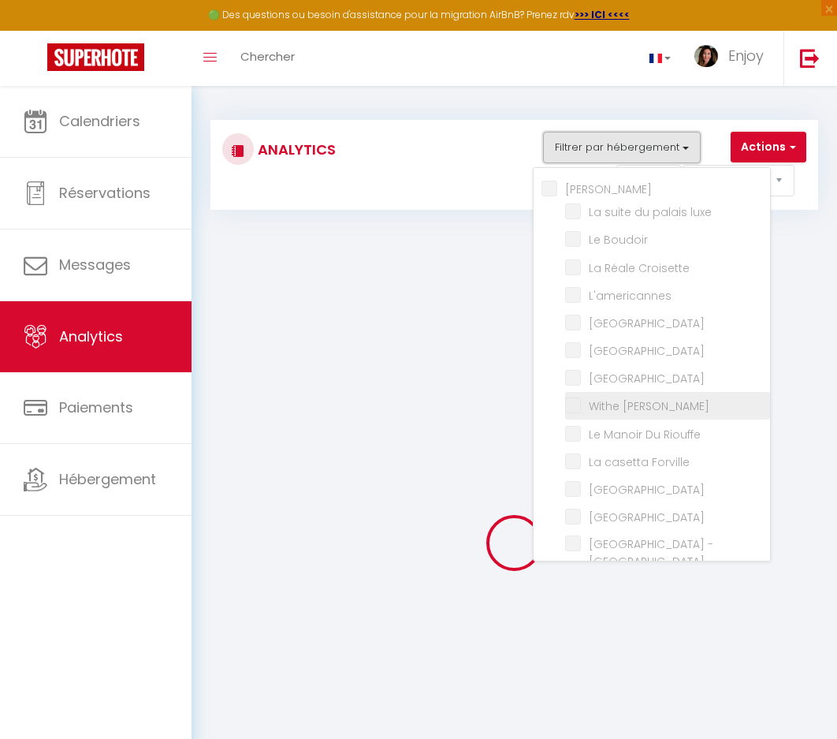
checkbox input "false"
checkbox luxe "false"
checkbox Boudoir "false"
checkbox Croisette "false"
checkbox input "false"
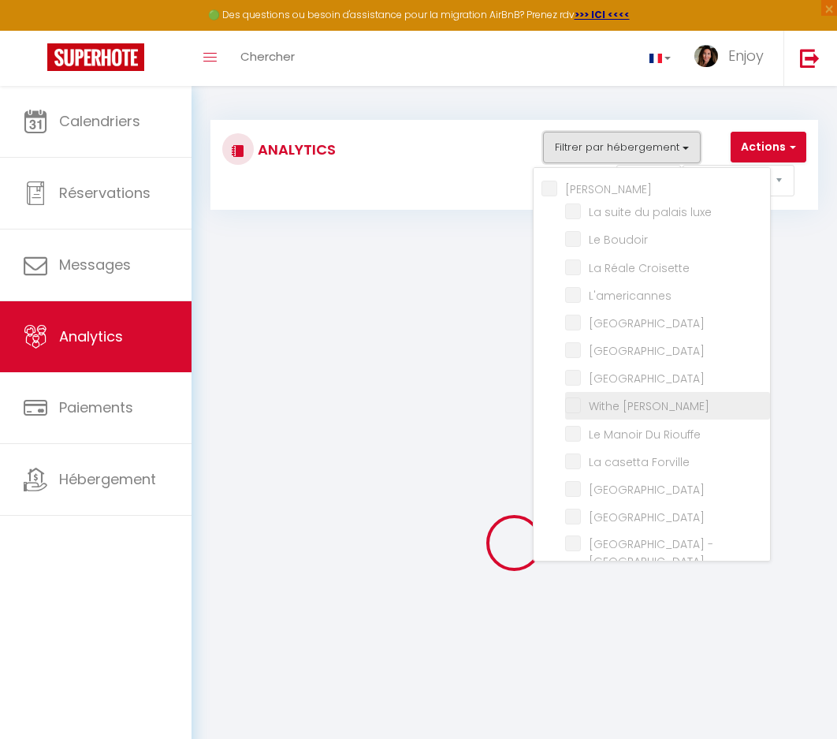
checkbox Room "false"
checkbox rouge "false"
checkbox Modern "false"
checkbox Meynadier "false"
checkbox Riouffe "false"
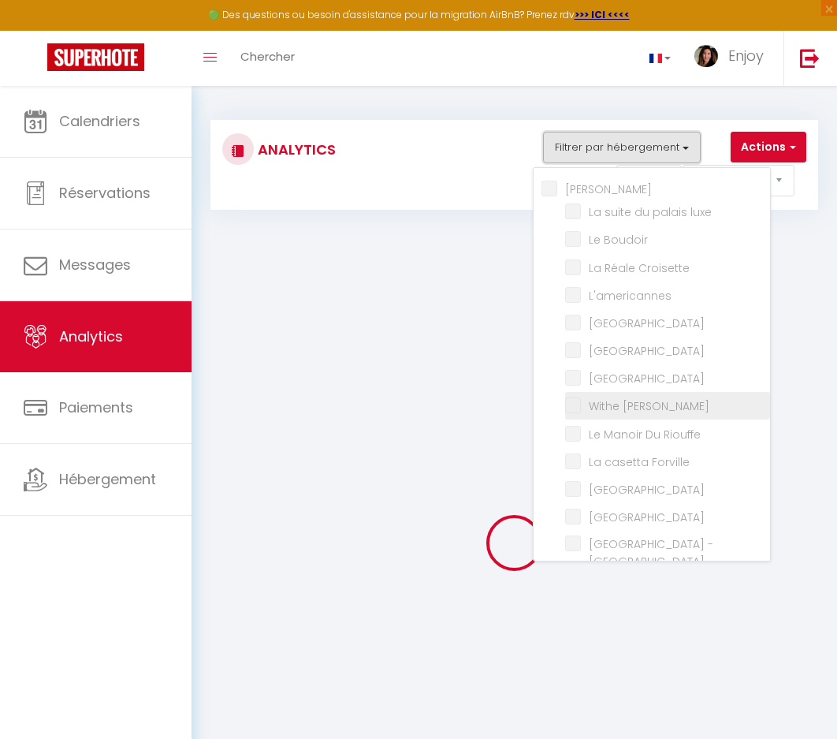
checkbox Forville "false"
checkbox B31 "false"
checkbox G17 "false"
checkbox Jardin "false"
checkbox Palace "false"
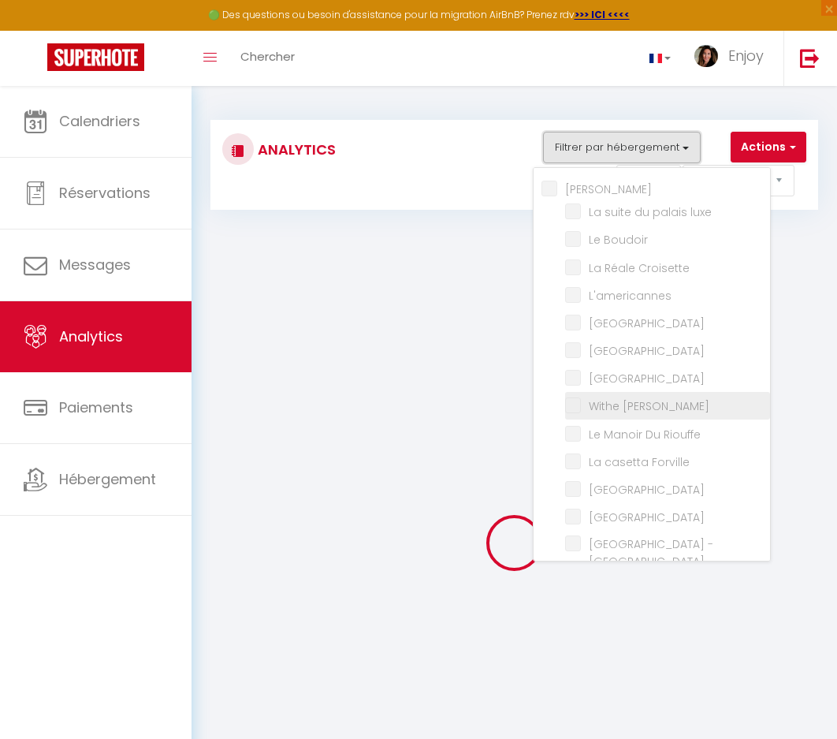
checkbox input "false"
checkbox Madrilien "false"
checkbox input "false"
checkbox D\'andré "false"
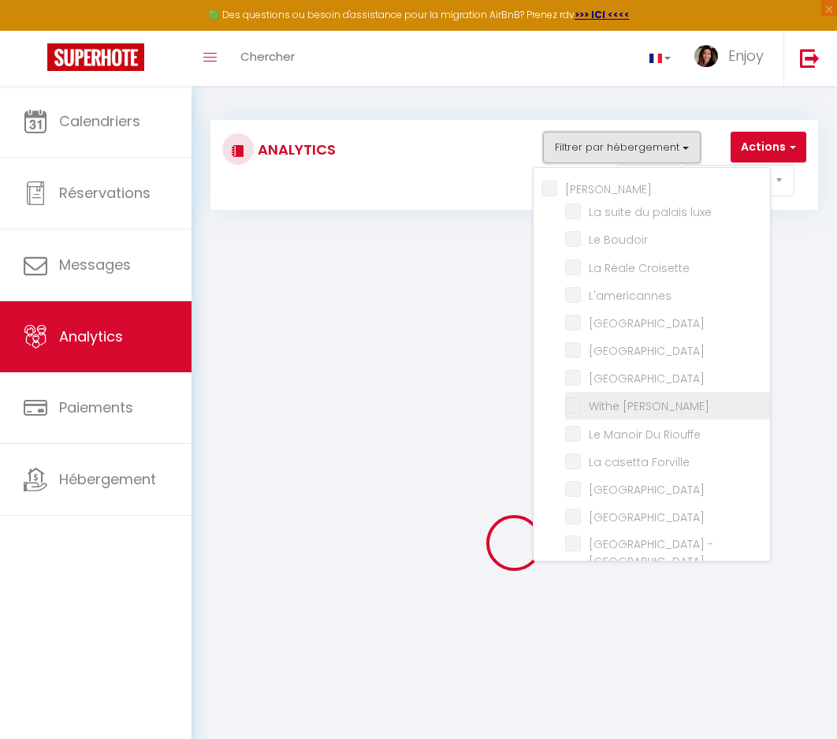
checkbox Rouge "false"
checkbox Victoria "false"
checkbox E37 "false"
checkbox Gold "false"
checkbox 121 "false"
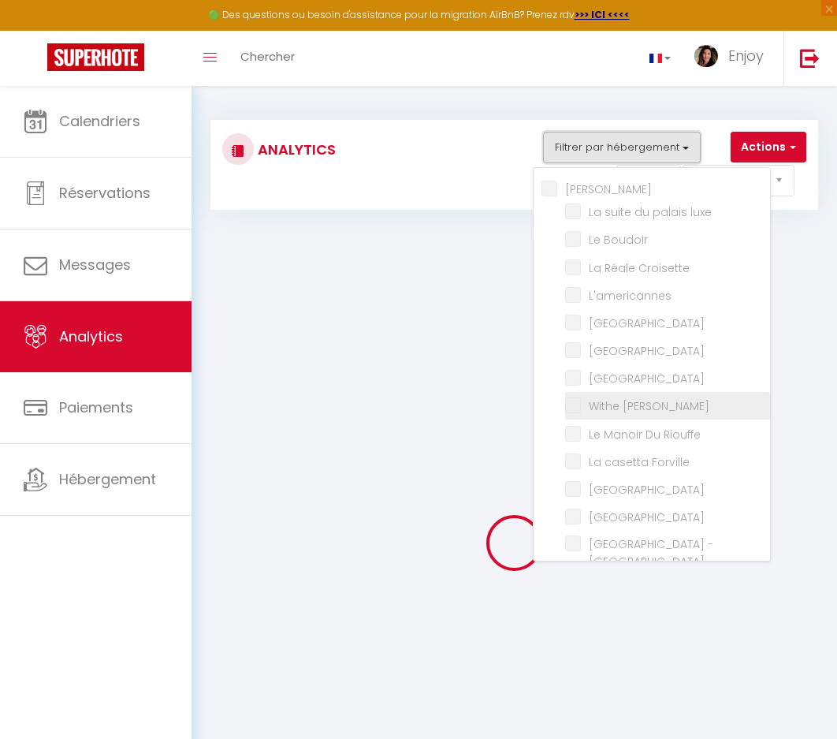
checkbox mia "false"
checkbox input "false"
checkbox Room "false"
checkbox rouge "false"
checkbox B31 "false"
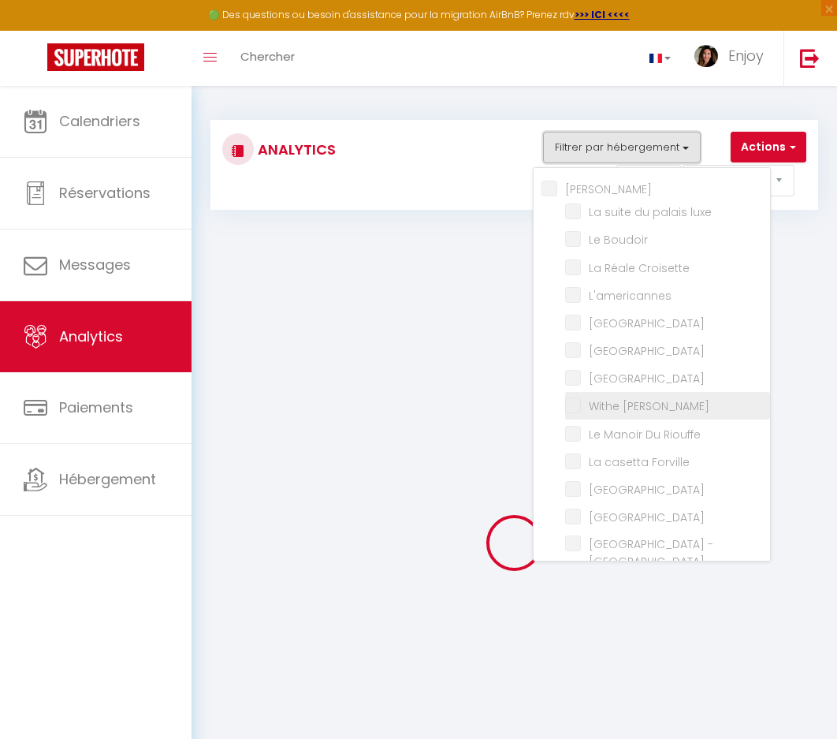
checkbox G17 "false"
checkbox Jardin "false"
checkbox input "false"
checkbox D\'andré "false"
checkbox Victoria "false"
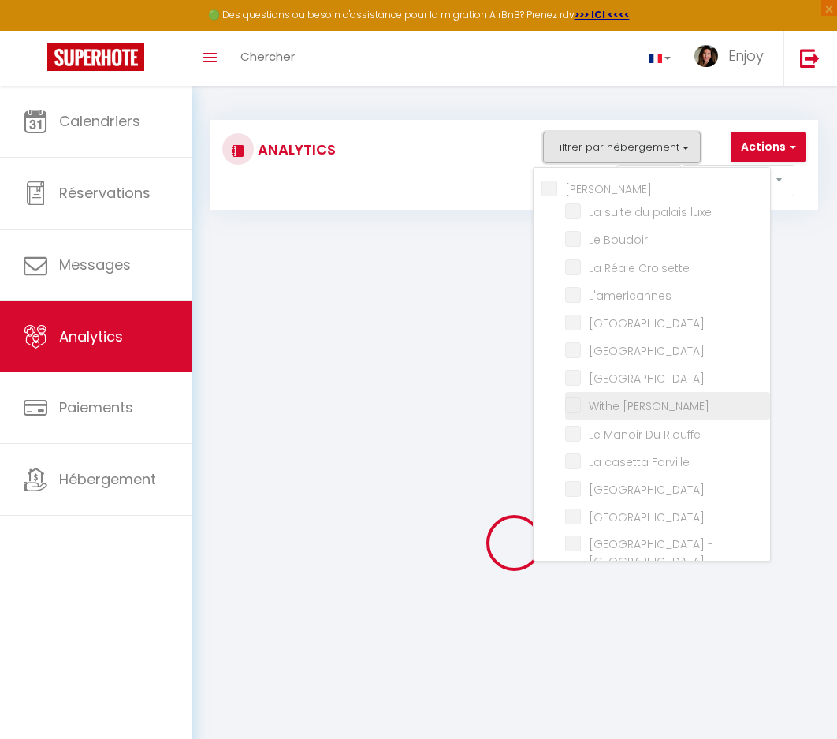
checkbox E37 "false"
checkbox pièces "false"
checkbox input "false"
checkbox Modern "false"
checkbox Meynadier "false"
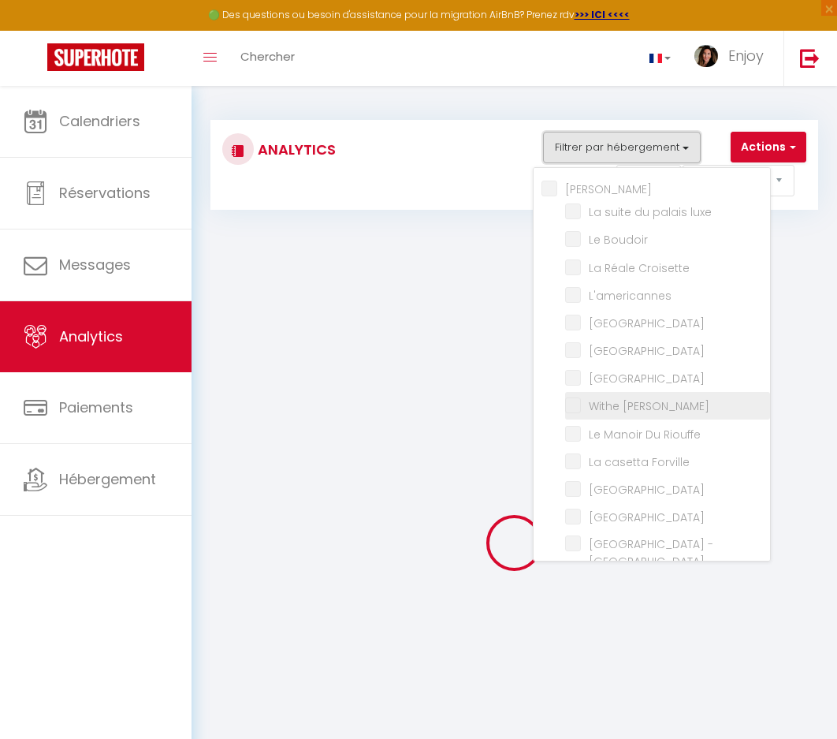
checkbox Forville "false"
checkbox input "false"
checkbox Madrilien "false"
checkbox input "false"
checkbox Rouge "false"
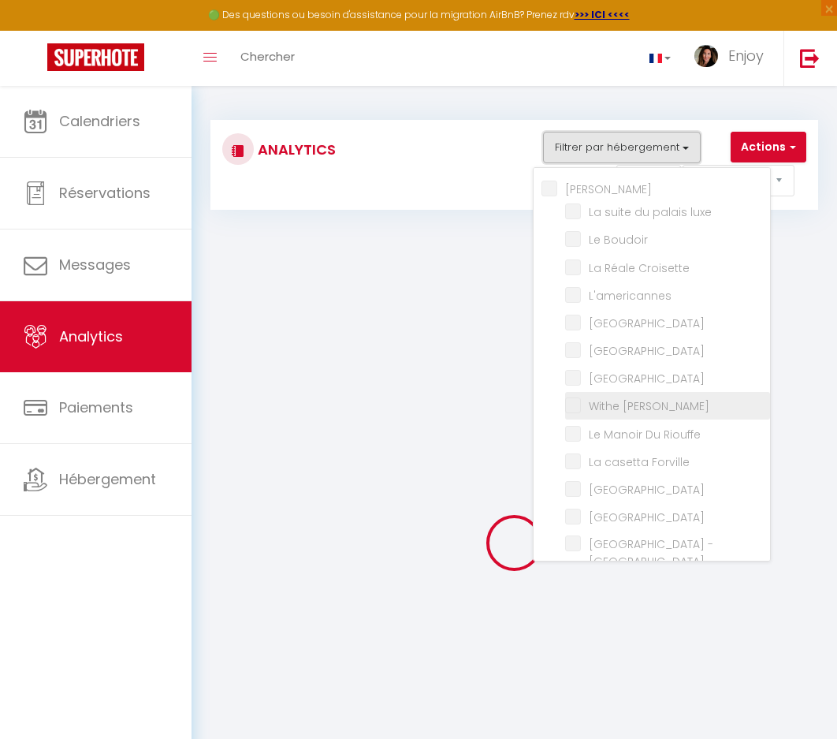
checkbox Pièces "false"
checkbox luxe "false"
checkbox Boudoir "false"
checkbox Croisette "false"
checkbox Riouffe "false"
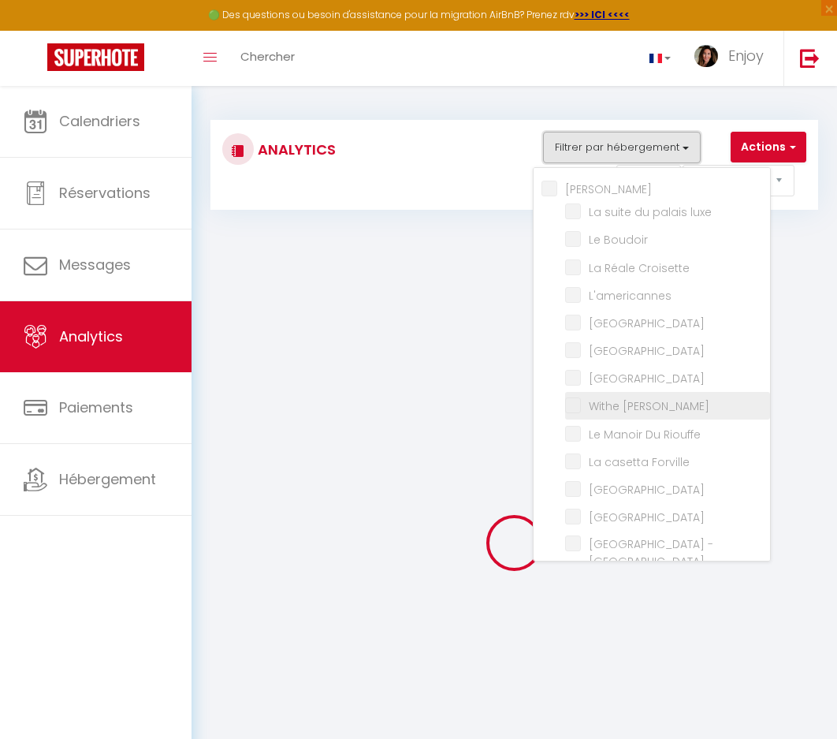
checkbox Palace "false"
checkbox input "false"
checkbox privée "false"
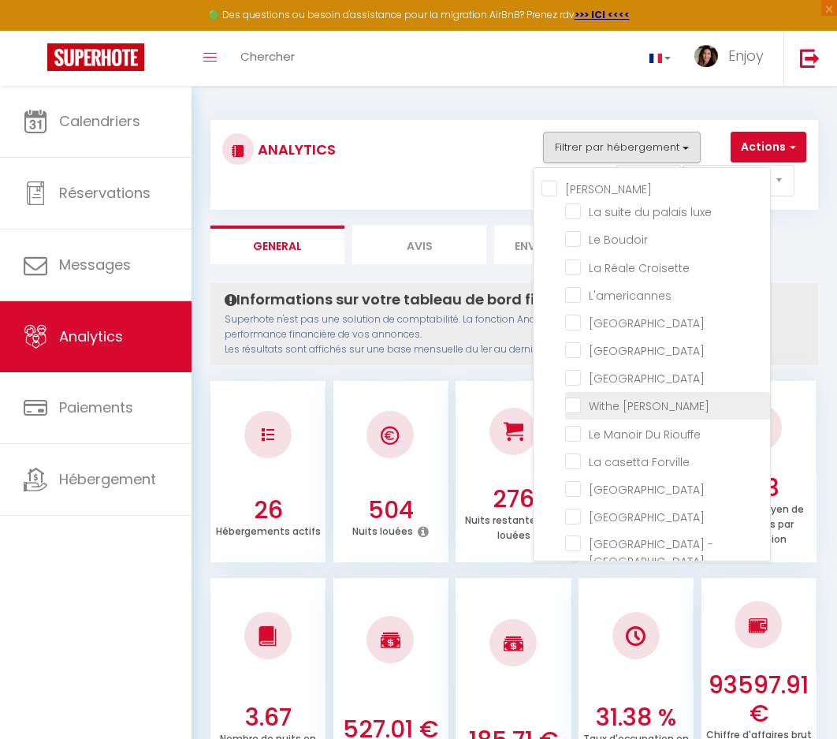
click at [579, 412] on Meynadier "checkbox" at bounding box center [667, 405] width 205 height 16
checkbox Meynadier "true"
checkbox luxe "false"
checkbox Boudoir "false"
checkbox Croisette "false"
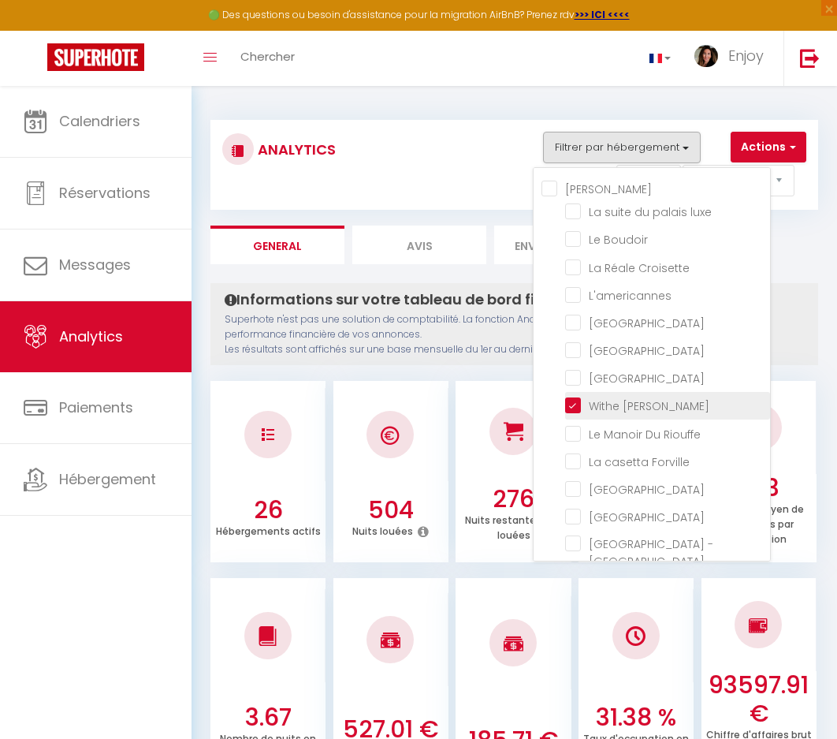
checkbox input "false"
checkbox Room "false"
checkbox rouge "false"
checkbox Modern "false"
checkbox Riouffe "false"
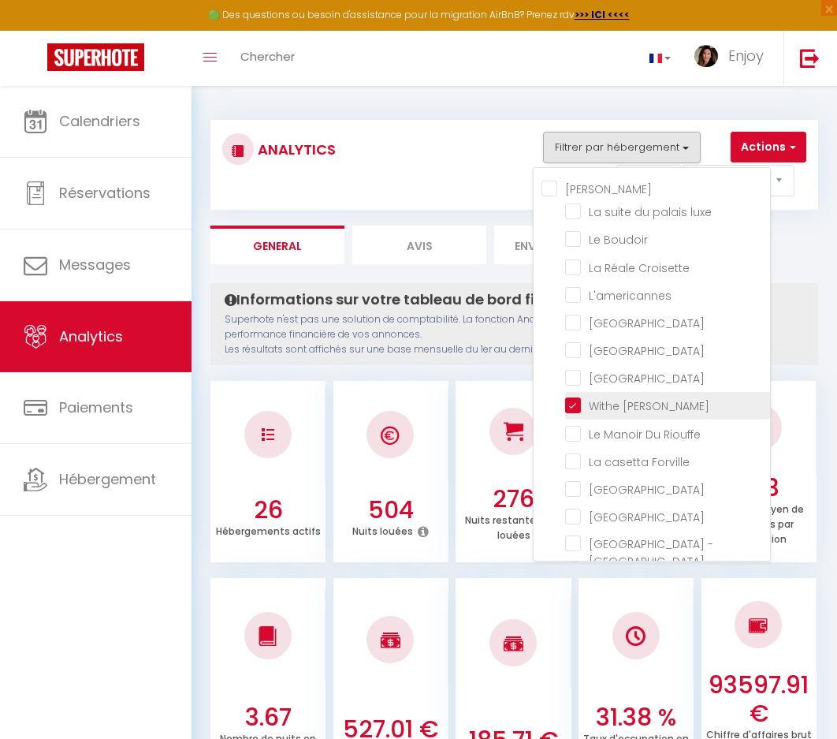
checkbox Forville "false"
checkbox B31 "false"
checkbox G17 "false"
checkbox Jardin "false"
checkbox Palace "false"
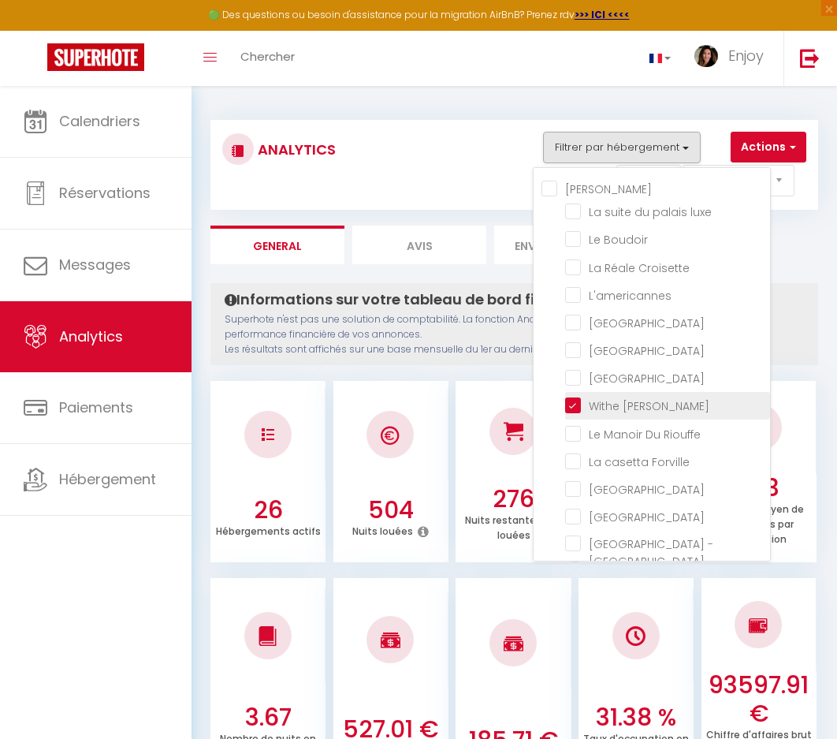
checkbox input "false"
checkbox Madrilien "false"
checkbox input "false"
checkbox D\'andré "false"
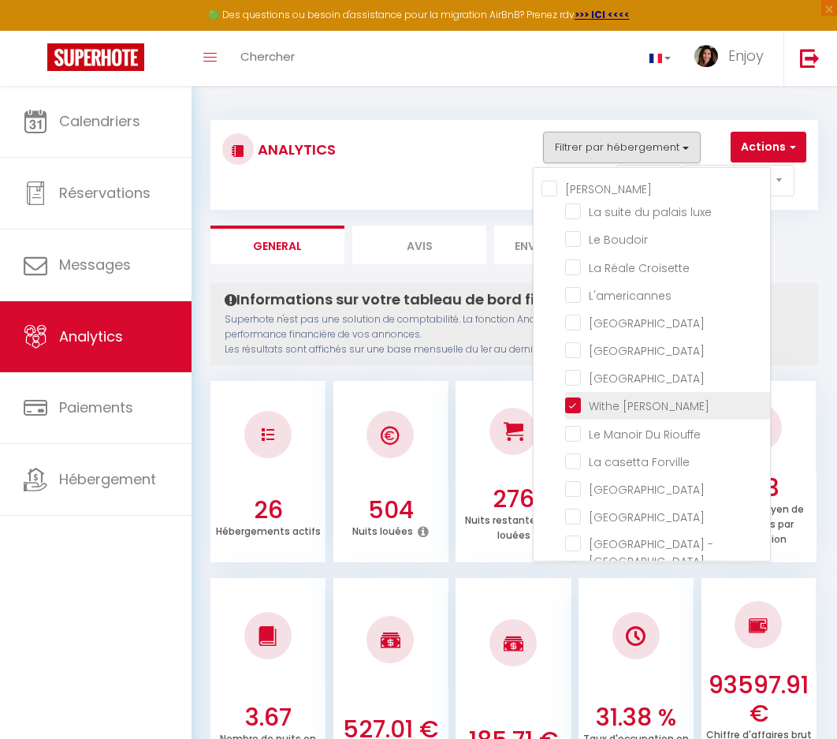
checkbox Rouge "false"
checkbox Victoria "false"
checkbox E37 "false"
checkbox Gold "false"
checkbox 121 "false"
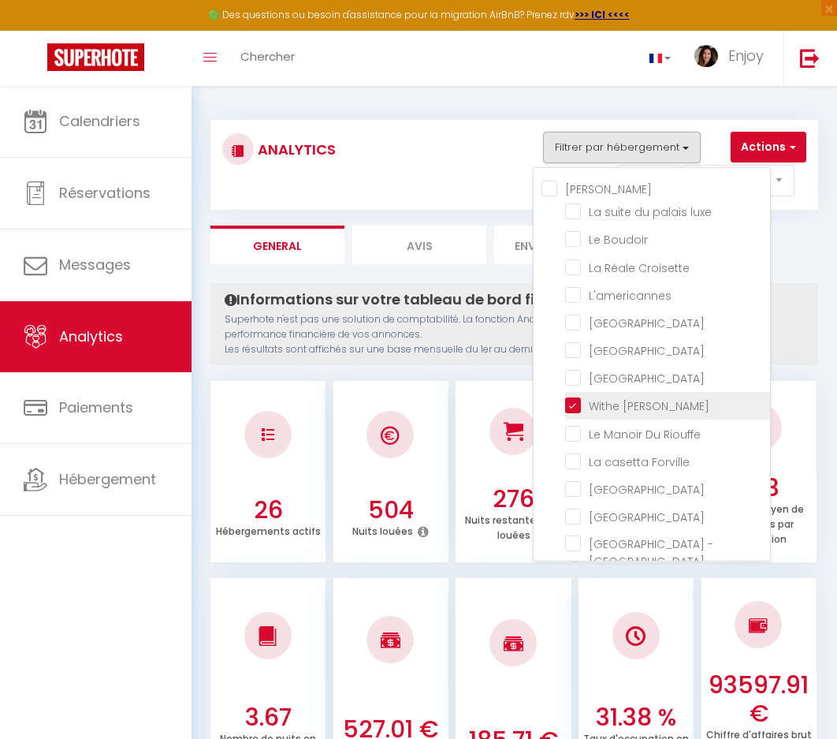
checkbox mia "false"
checkbox Room "false"
checkbox rouge "false"
checkbox B31 "false"
checkbox G17 "false"
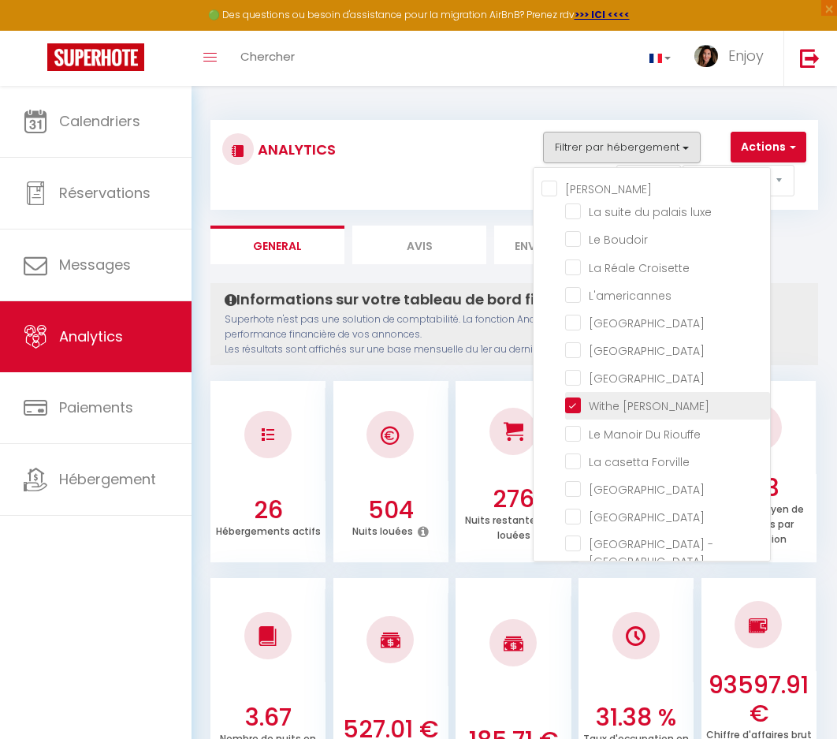
checkbox Jardin "false"
checkbox input "false"
checkbox D\'andré "false"
checkbox Victoria "false"
checkbox E37 "false"
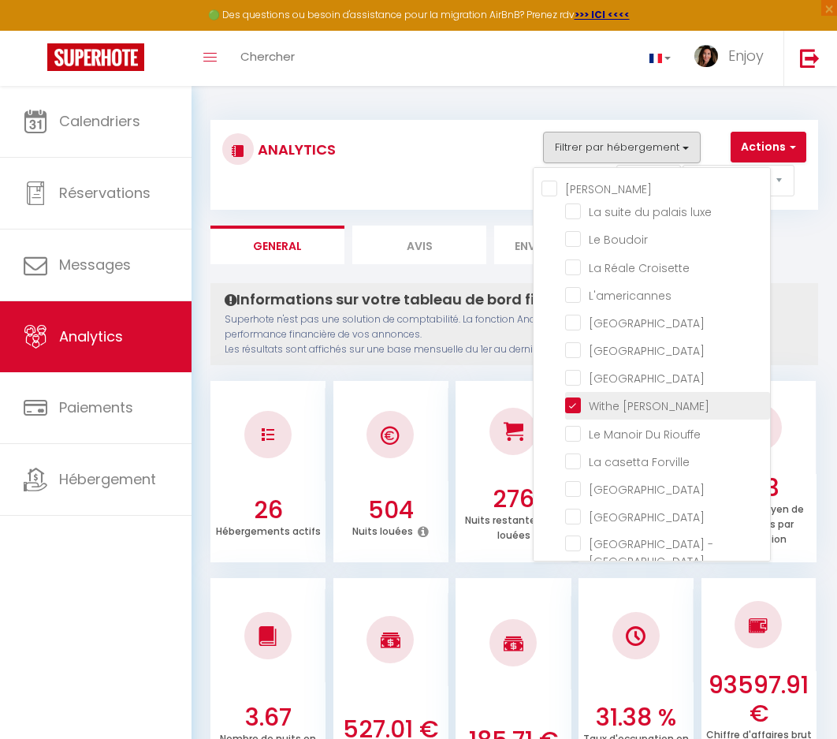
checkbox input "false"
checkbox Modern "false"
checkbox Meynadier "true"
checkbox Forville "false"
checkbox input "false"
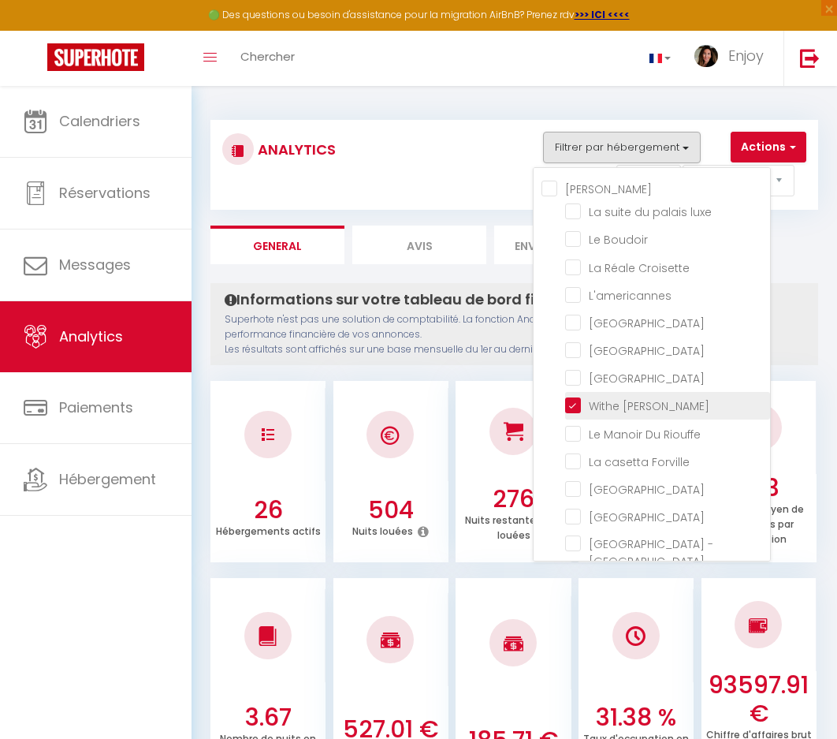
checkbox Madrilien "false"
checkbox input "false"
checkbox Rouge "false"
checkbox luxe "false"
checkbox Boudoir "false"
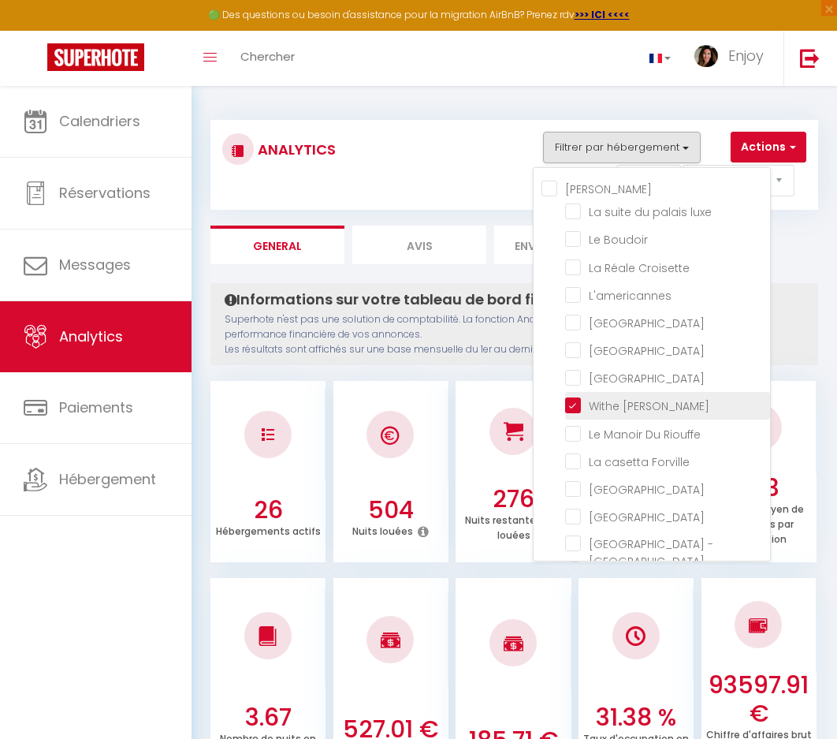
checkbox Croisette "false"
checkbox Riouffe "false"
checkbox Palace "false"
checkbox privée "false"
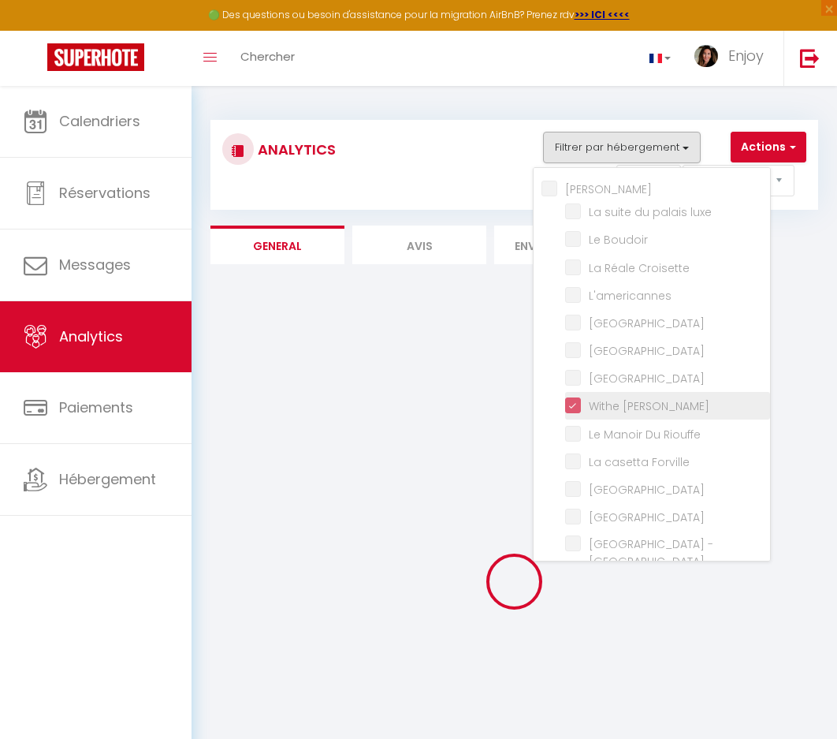
checkbox luxe "false"
checkbox Boudoir "false"
checkbox Croisette "false"
checkbox input "false"
checkbox Room "false"
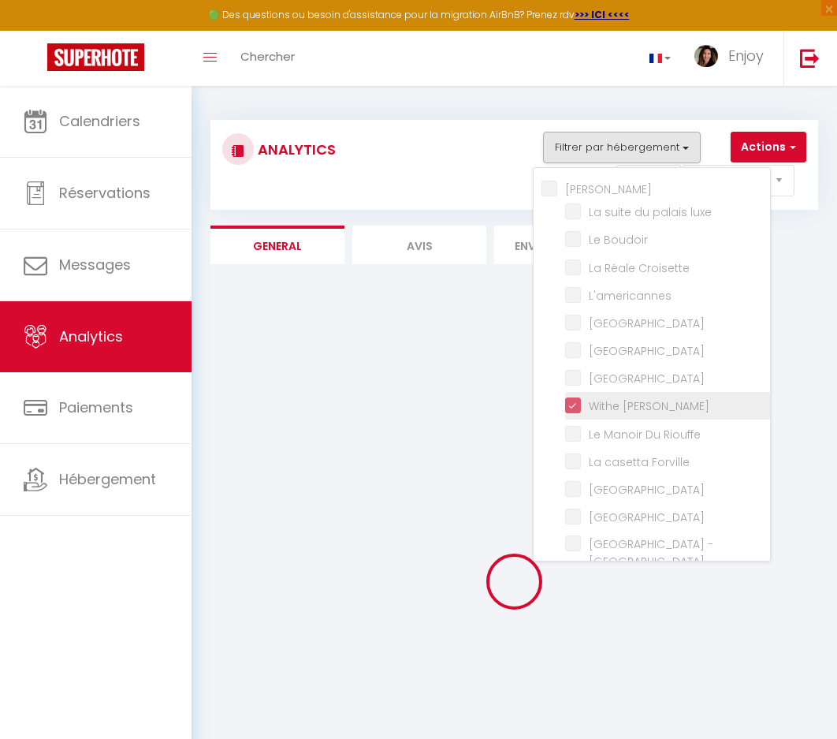
checkbox rouge "false"
checkbox Modern "false"
checkbox Riouffe "false"
checkbox Forville "false"
checkbox B31 "false"
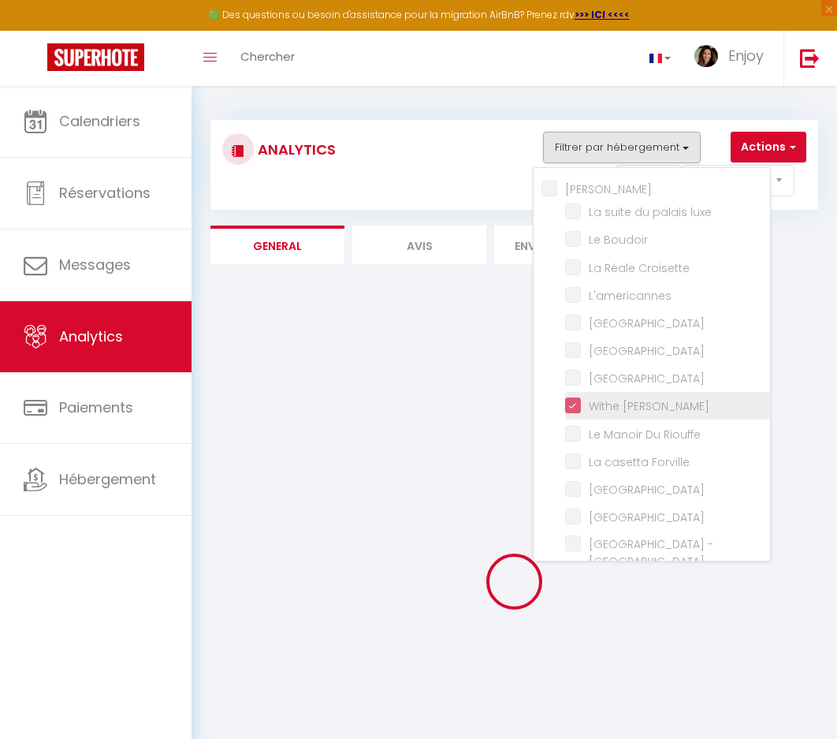
checkbox G17 "false"
checkbox Jardin "false"
checkbox Palace "false"
checkbox input "false"
checkbox Madrilien "false"
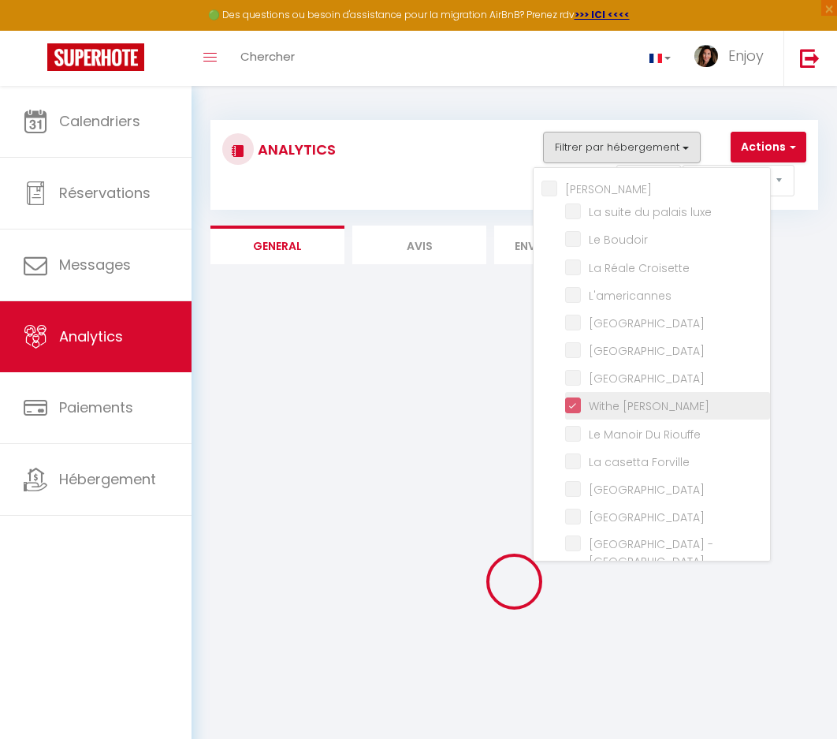
checkbox input "false"
checkbox D\'andré "false"
checkbox Rouge "false"
checkbox Victoria "false"
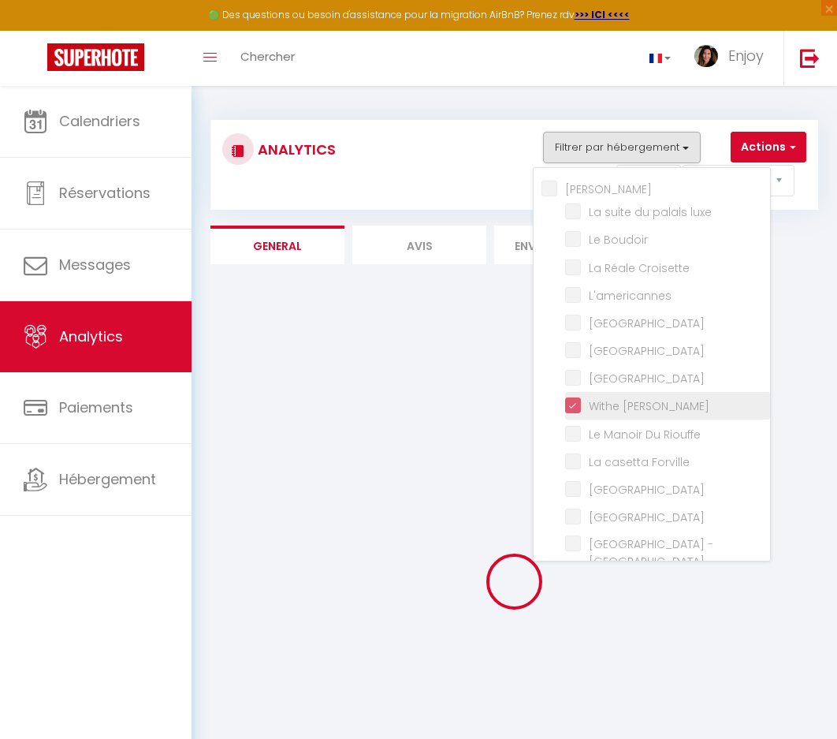
checkbox E37 "false"
checkbox Gold "false"
checkbox 121 "false"
checkbox mia "false"
checkbox Room "false"
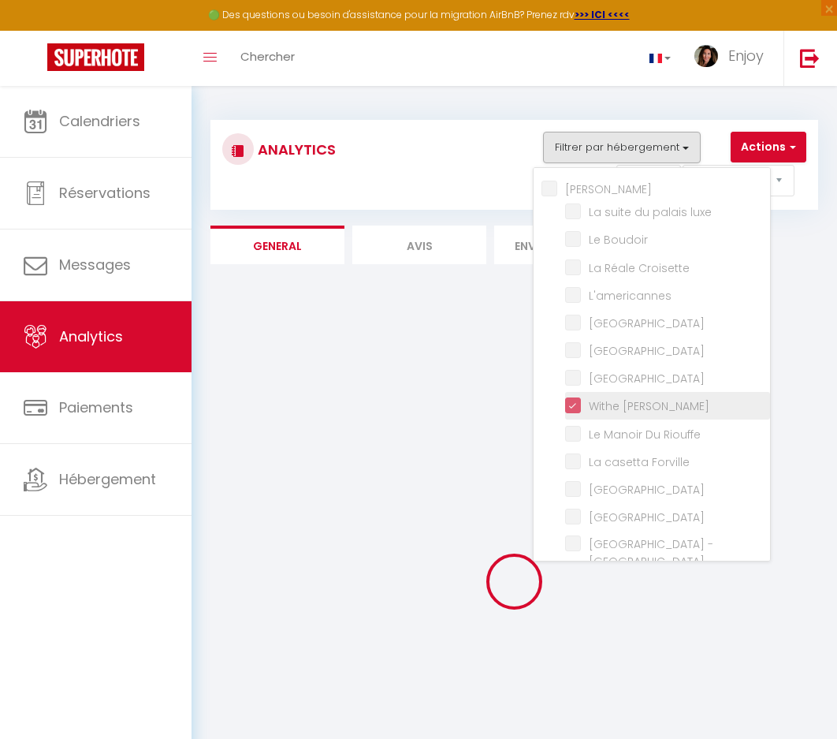
checkbox rouge "false"
checkbox B31 "false"
checkbox G17 "false"
checkbox Jardin "false"
checkbox input "false"
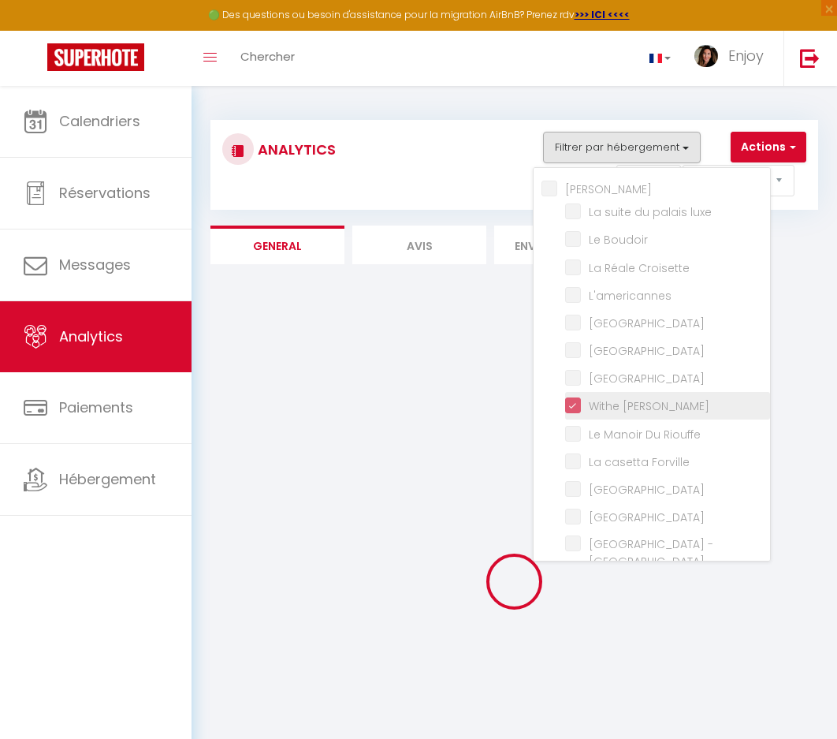
checkbox D\'andré "false"
checkbox Victoria "false"
checkbox E37 "false"
checkbox input "false"
checkbox Modern "false"
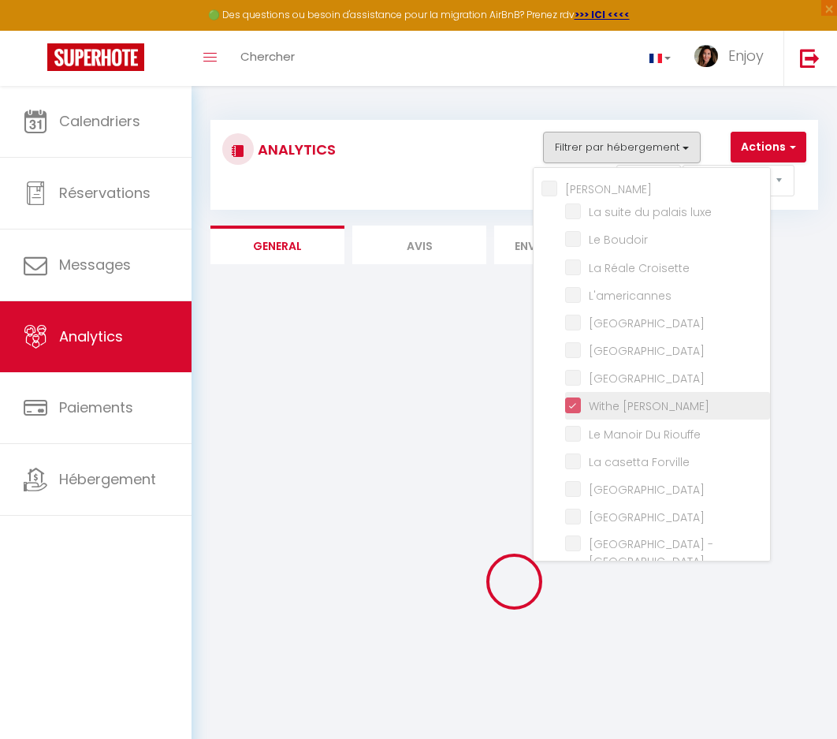
checkbox Forville "false"
checkbox input "false"
checkbox Madrilien "false"
checkbox input "false"
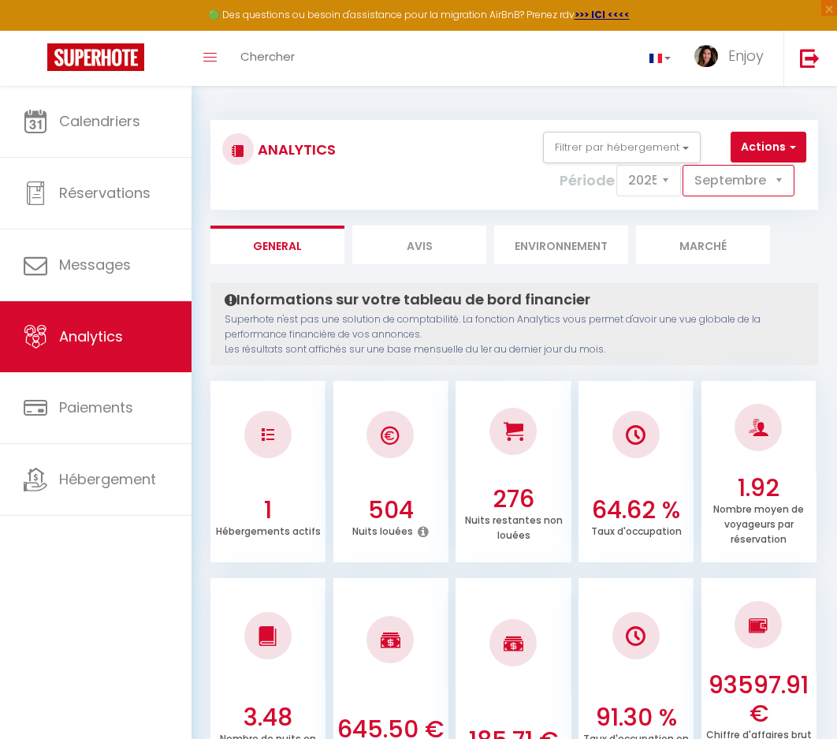
click at [739, 171] on select "[PERSON_NAME] Mars Avril Mai Juin Juillet Août Septembre Octobre Novembre Décem…" at bounding box center [739, 181] width 112 height 32
click at [683, 165] on select "[PERSON_NAME] Mars Avril Mai Juin Juillet Août Septembre Octobre Novembre Décem…" at bounding box center [739, 181] width 112 height 32
click at [649, 151] on button "Filtrer par hébergement" at bounding box center [622, 148] width 158 height 32
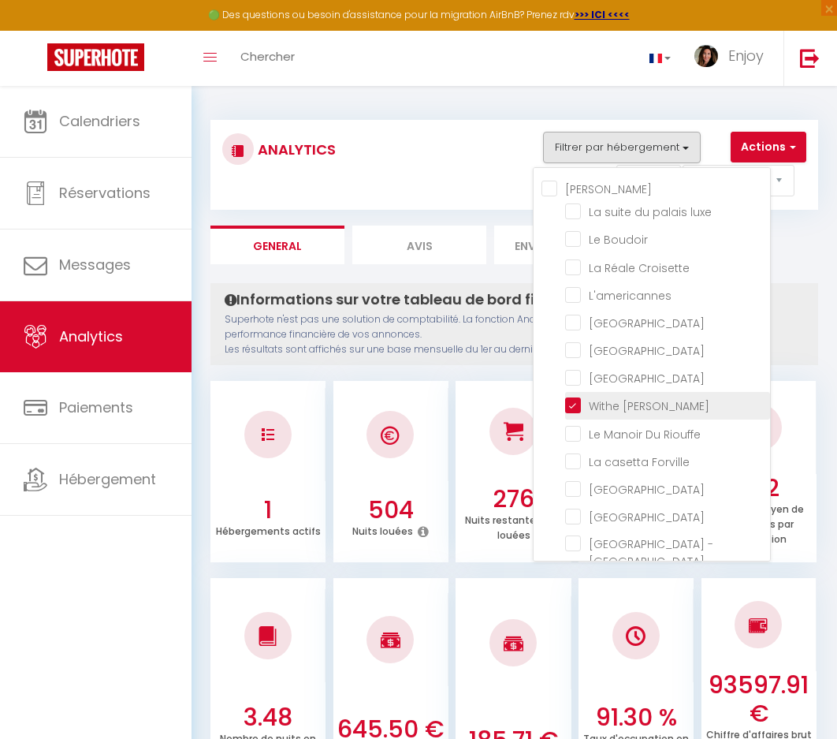
click at [594, 412] on Meynadier "checkbox" at bounding box center [667, 405] width 205 height 16
click at [580, 412] on Meynadier "checkbox" at bounding box center [667, 405] width 205 height 16
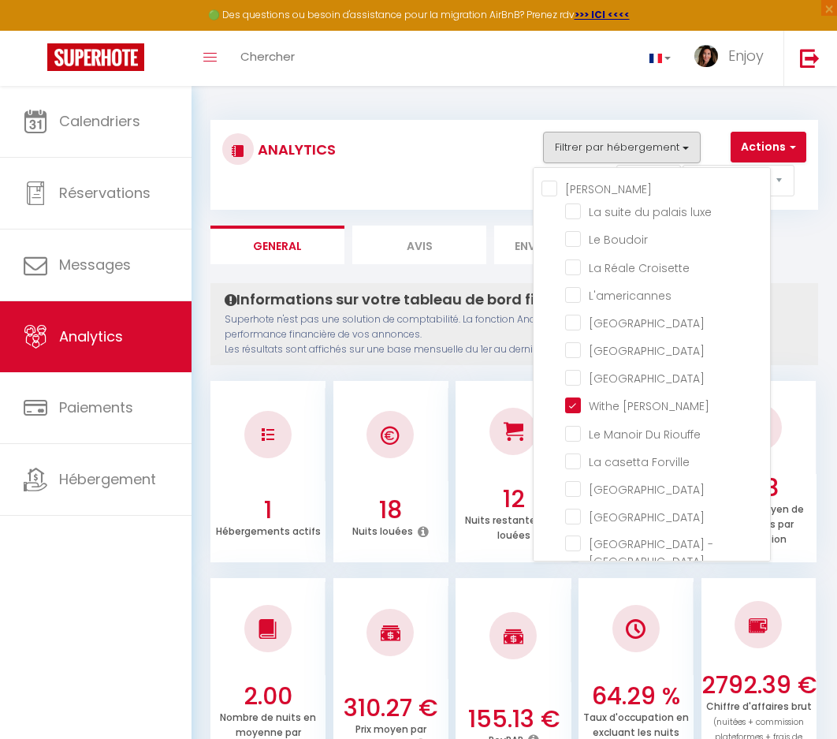
click at [811, 292] on div "Informations sur votre tableau de bord financier Superhote n'est pas une soluti…" at bounding box center [514, 324] width 608 height 82
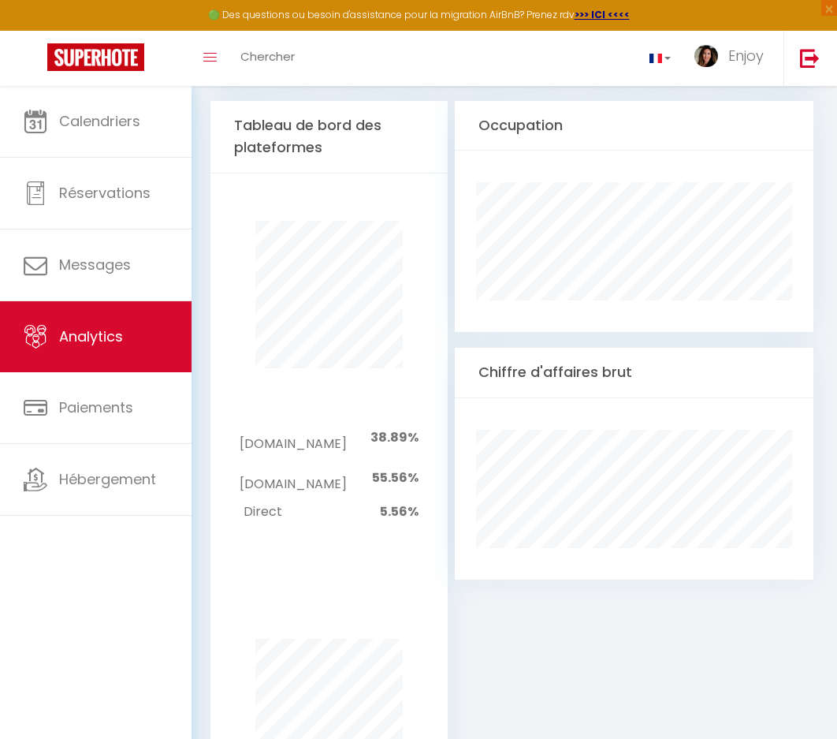
scroll to position [586, 0]
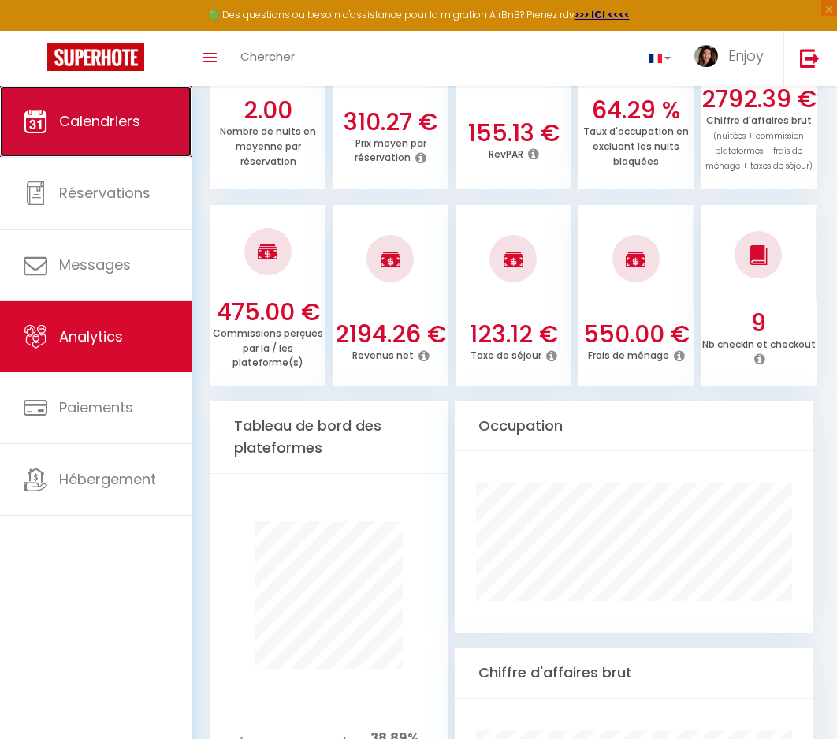
click at [69, 110] on link "Calendriers" at bounding box center [96, 121] width 192 height 71
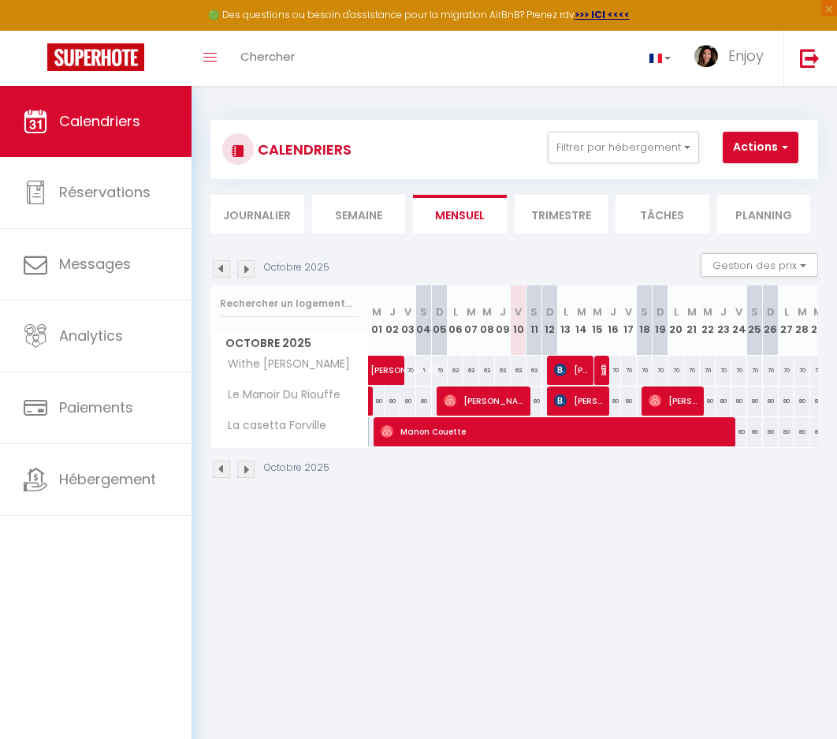
click at [220, 269] on img at bounding box center [221, 268] width 17 height 17
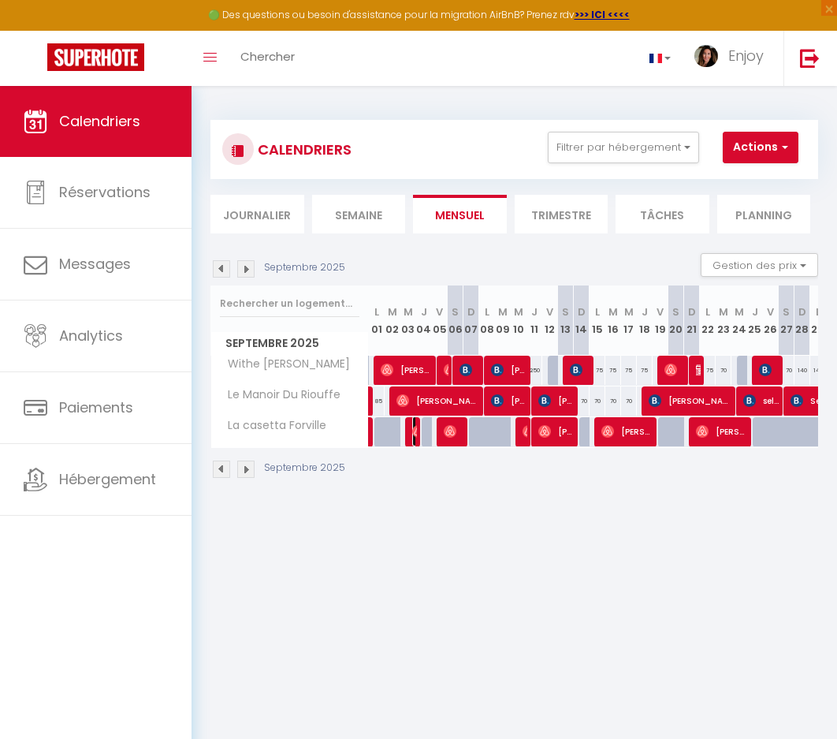
click at [416, 430] on img at bounding box center [418, 431] width 13 height 13
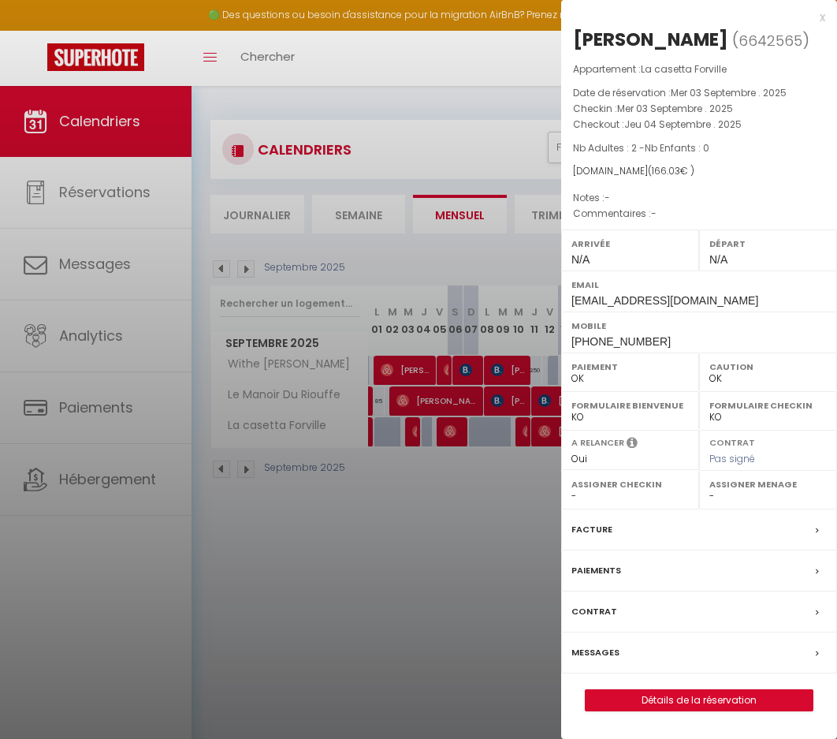
click at [449, 430] on div at bounding box center [418, 369] width 837 height 739
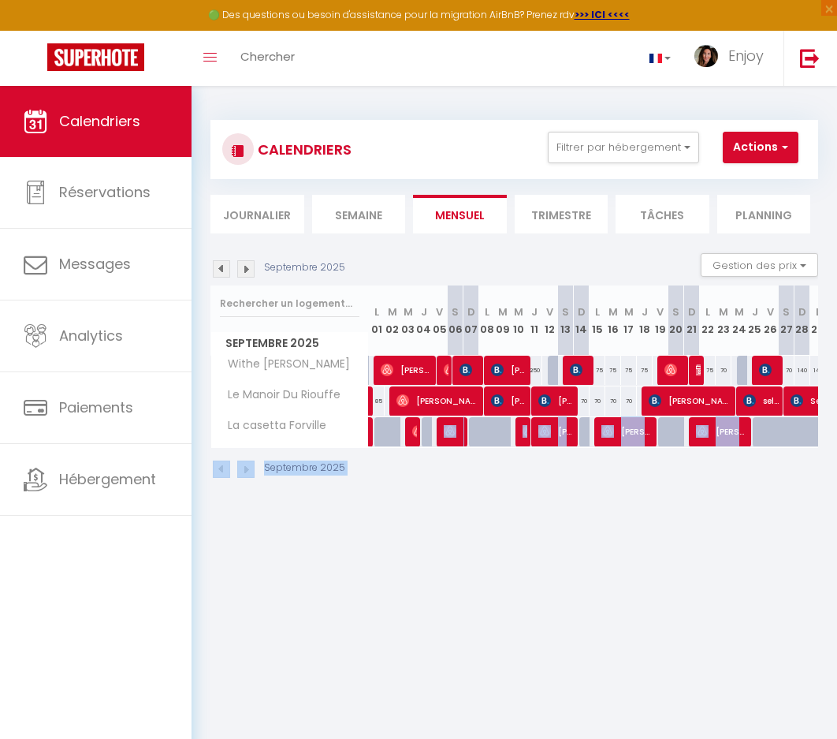
click at [449, 430] on body "🟢 Des questions ou besoin d'assistance pour la migration AirBnB? Prenez rdv >>>…" at bounding box center [418, 455] width 837 height 739
click at [450, 433] on img at bounding box center [450, 431] width 13 height 13
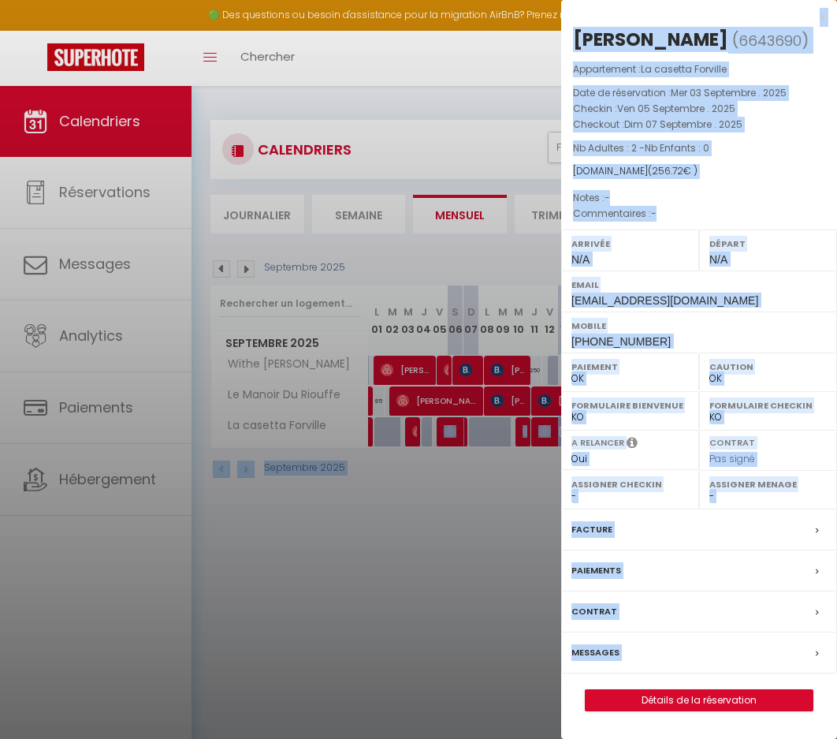
click at [523, 432] on div at bounding box center [418, 369] width 837 height 739
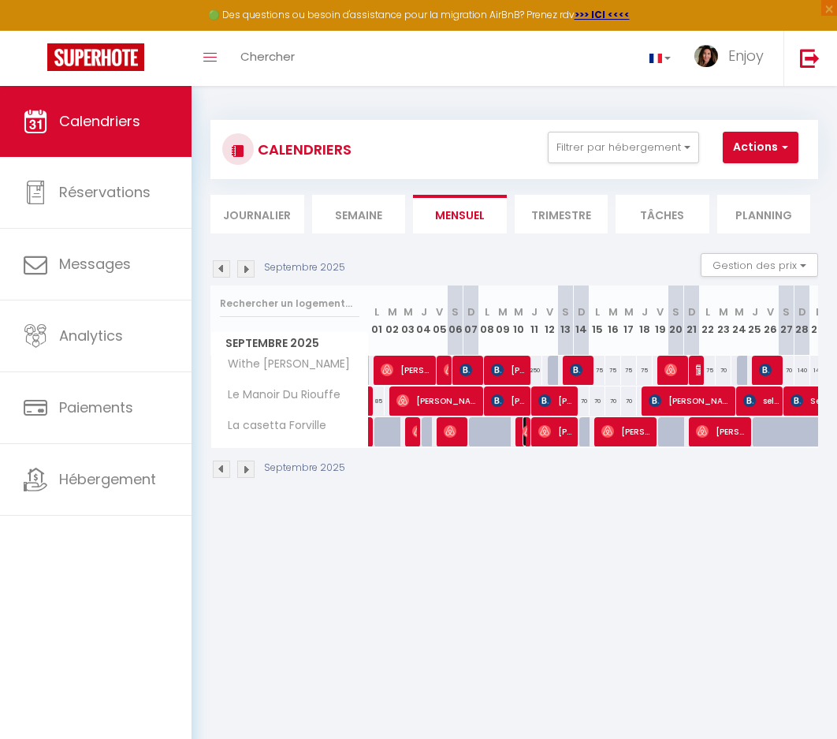
click at [523, 432] on img at bounding box center [529, 431] width 13 height 13
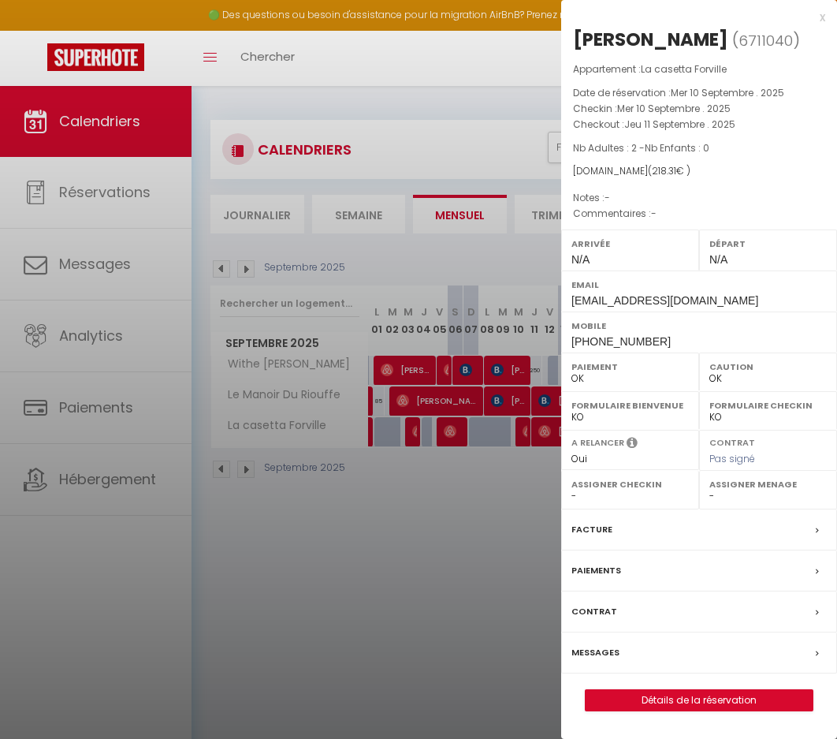
click at [551, 433] on div at bounding box center [418, 369] width 837 height 739
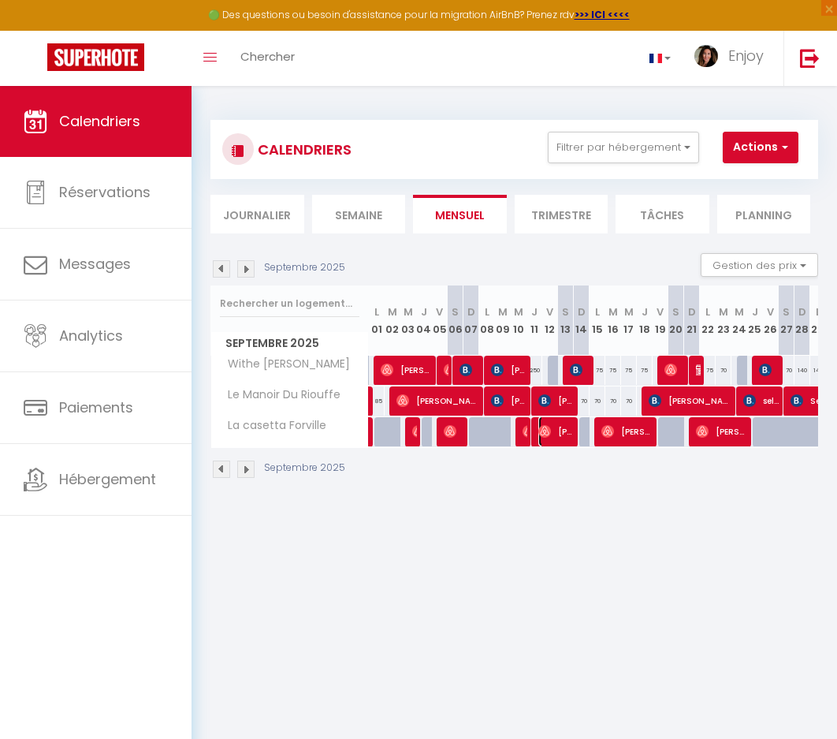
click at [551, 433] on span "[PERSON_NAME]" at bounding box center [556, 431] width 37 height 30
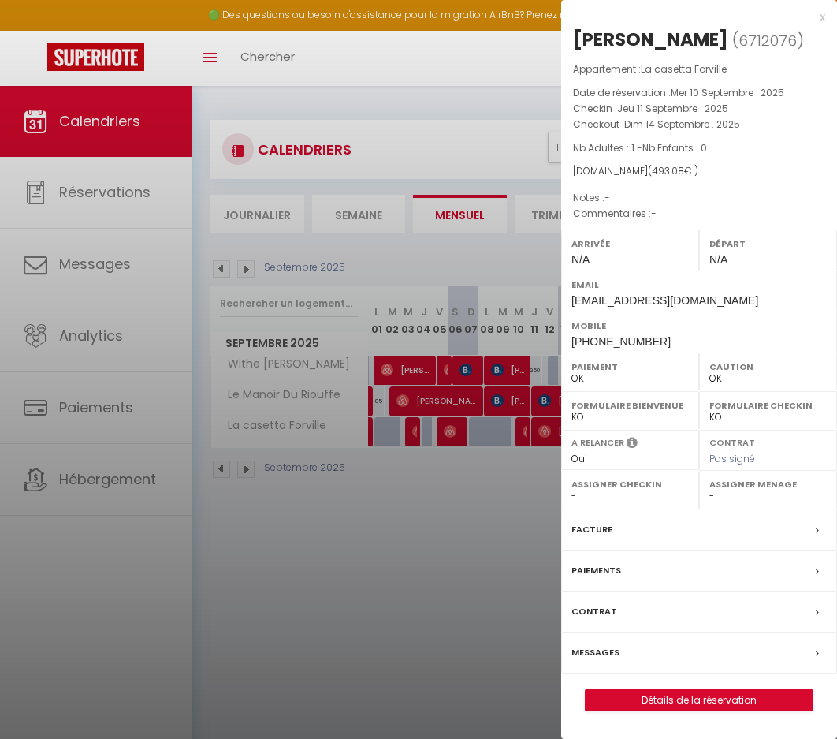
click at [533, 464] on div at bounding box center [418, 369] width 837 height 739
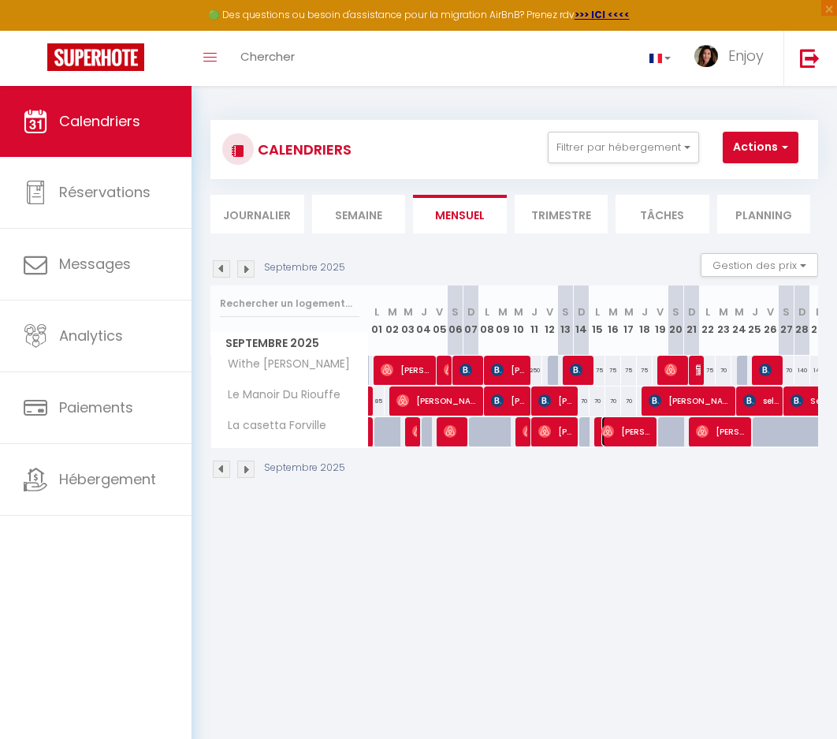
click at [618, 426] on span "[PERSON_NAME]" at bounding box center [628, 431] width 53 height 30
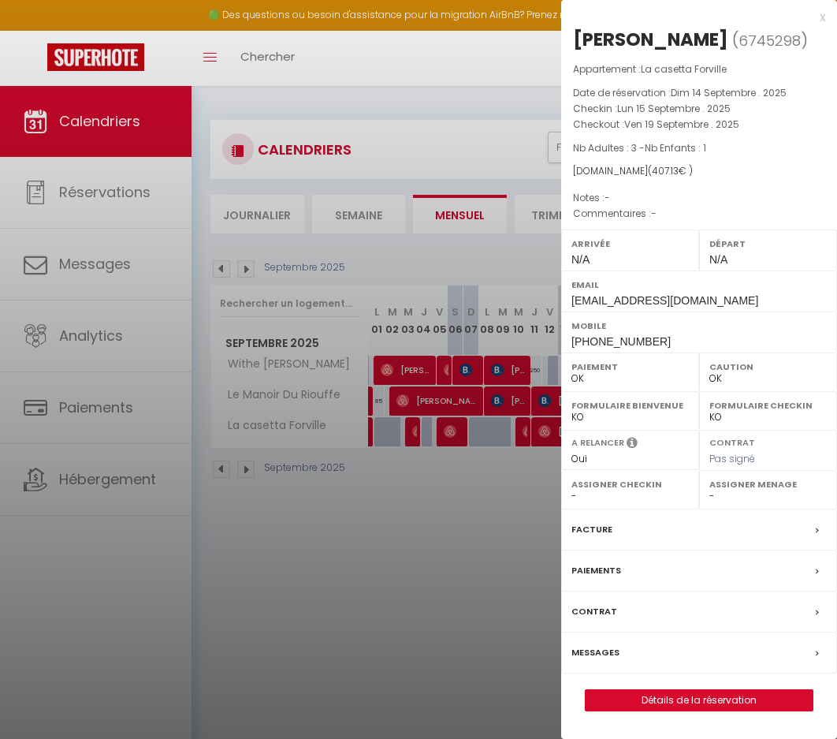
click at [501, 500] on div at bounding box center [418, 369] width 837 height 739
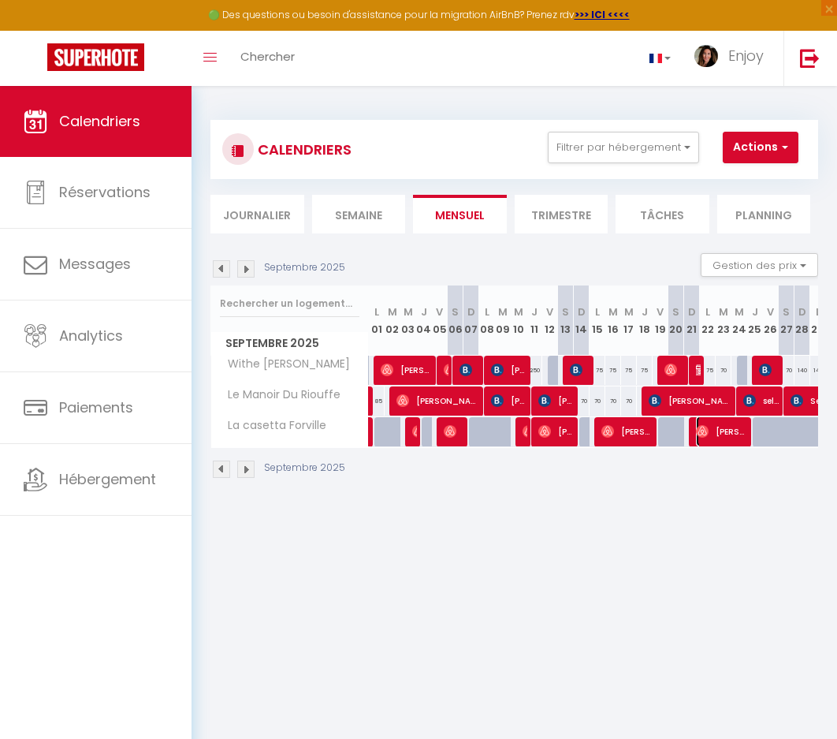
click at [712, 427] on span "[PERSON_NAME]," at bounding box center [722, 431] width 53 height 30
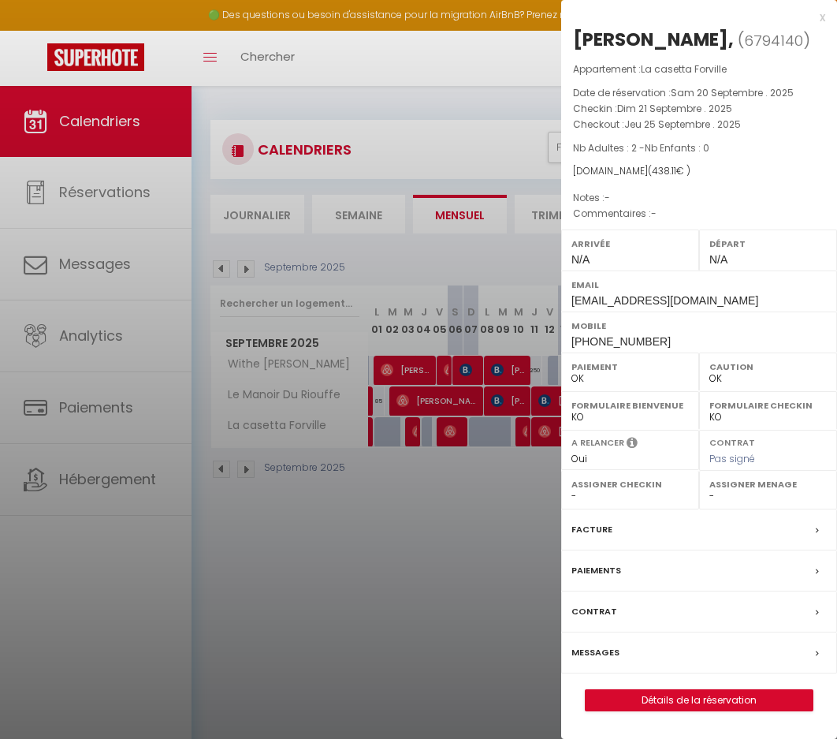
click at [520, 493] on div at bounding box center [418, 369] width 837 height 739
